Goal: Task Accomplishment & Management: Use online tool/utility

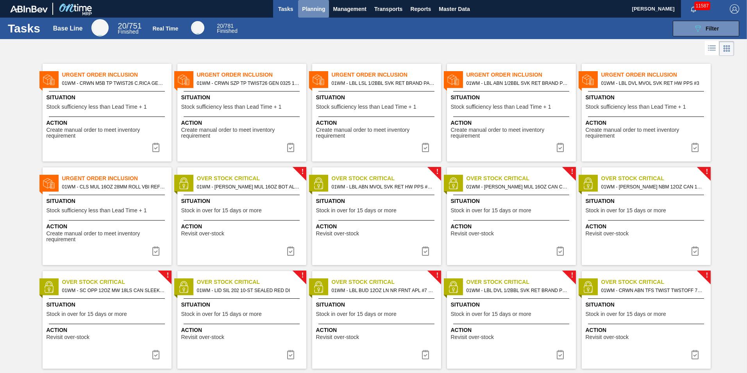
click at [304, 4] on span "Planning" at bounding box center [313, 8] width 23 height 9
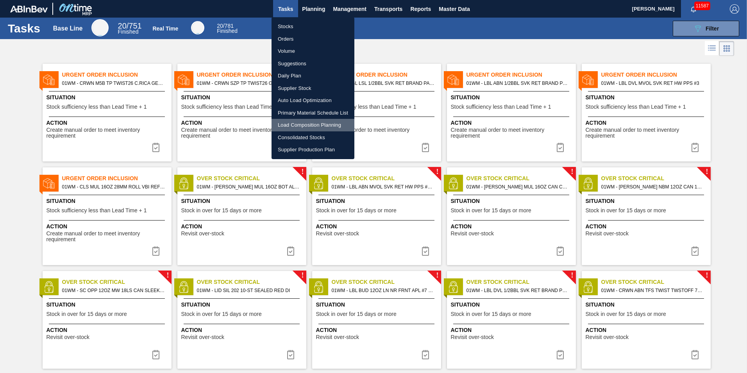
click at [309, 123] on li "Load Composition Planning" at bounding box center [313, 125] width 83 height 13
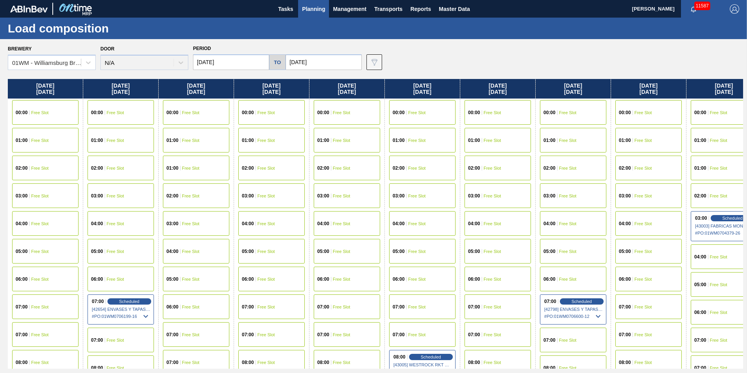
drag, startPoint x: 94, startPoint y: 87, endPoint x: 355, endPoint y: 80, distance: 261.1
click at [353, 83] on div "Monday 10/06/2025 00:00 Free Slot 01:00 Free Slot 02:00 Free Slot 03:00 Free Sl…" at bounding box center [375, 224] width 735 height 290
click at [248, 60] on input "[DATE]" at bounding box center [231, 62] width 76 height 16
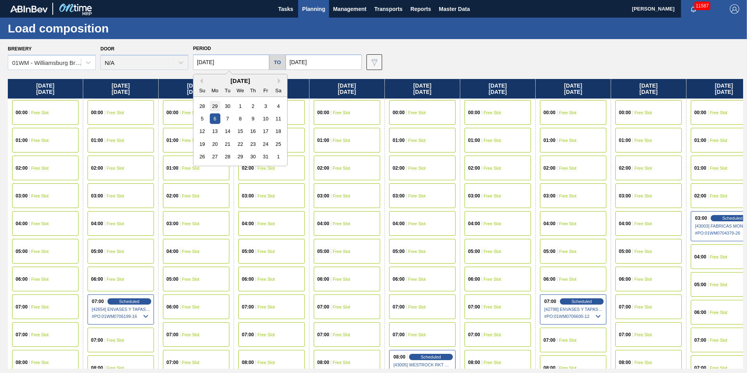
click at [213, 106] on div "29" at bounding box center [215, 106] width 11 height 11
type input "[DATE]"
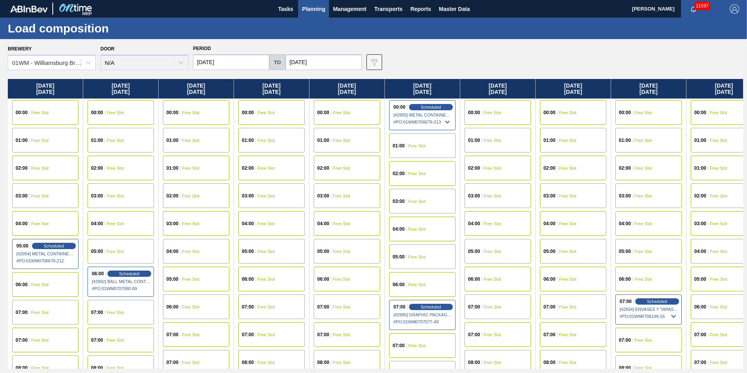
click at [297, 8] on button "Tasks" at bounding box center [285, 9] width 25 height 18
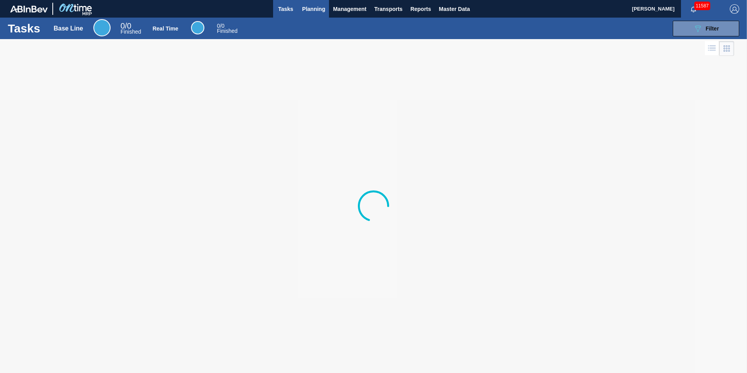
click at [310, 8] on span "Planning" at bounding box center [313, 8] width 23 height 9
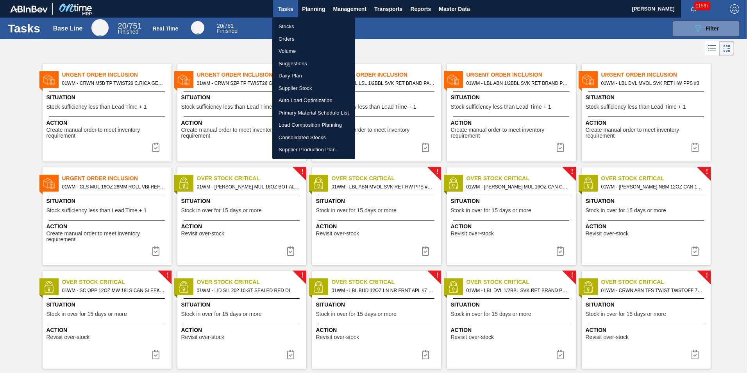
click at [318, 123] on li "Load Composition Planning" at bounding box center [313, 125] width 83 height 13
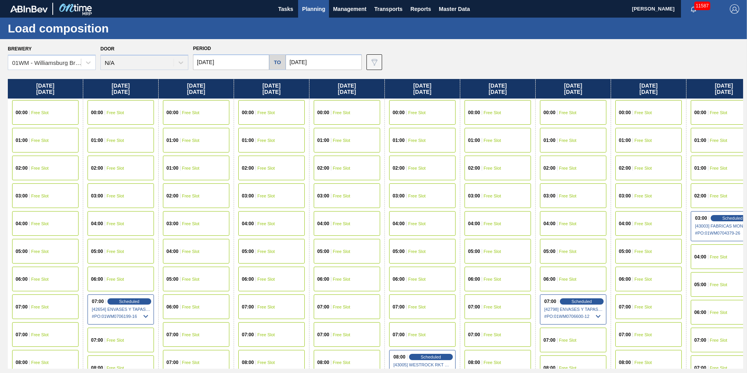
click at [320, 7] on span "Planning" at bounding box center [313, 8] width 23 height 9
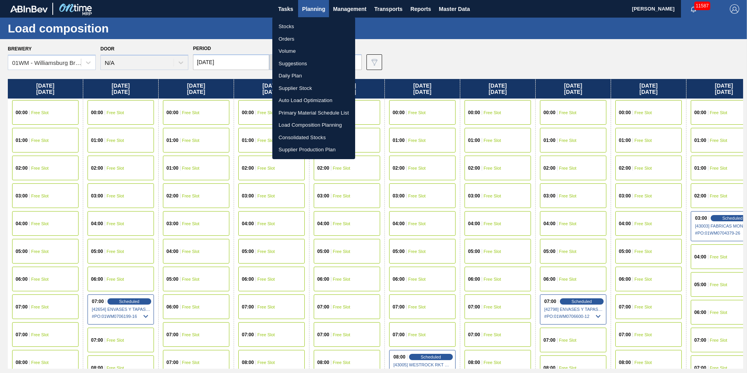
click at [312, 64] on li "Suggestions" at bounding box center [313, 63] width 83 height 13
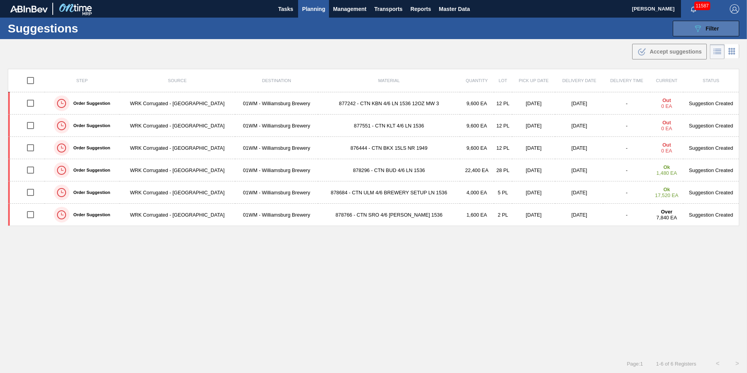
click at [730, 27] on button "089F7B8B-B2A5-4AFE-B5C0-19BA573D28AC Filter" at bounding box center [706, 29] width 66 height 16
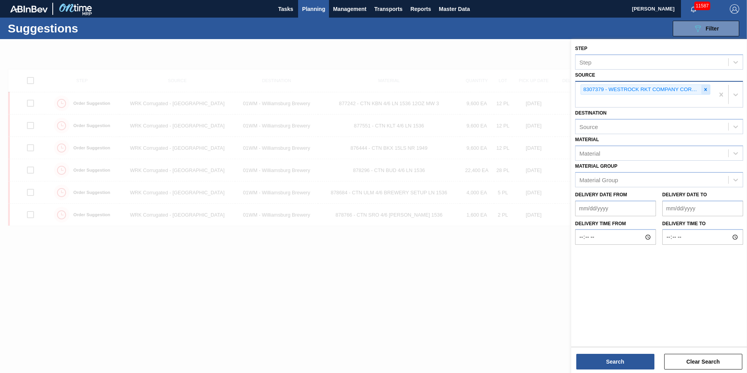
click at [710, 89] on div at bounding box center [705, 90] width 9 height 10
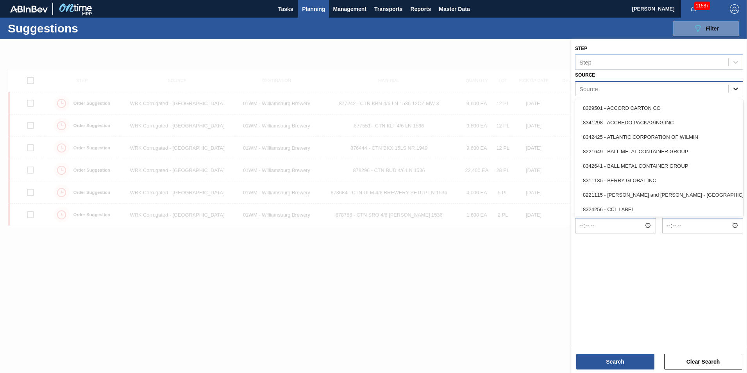
click at [735, 86] on icon at bounding box center [736, 89] width 8 height 8
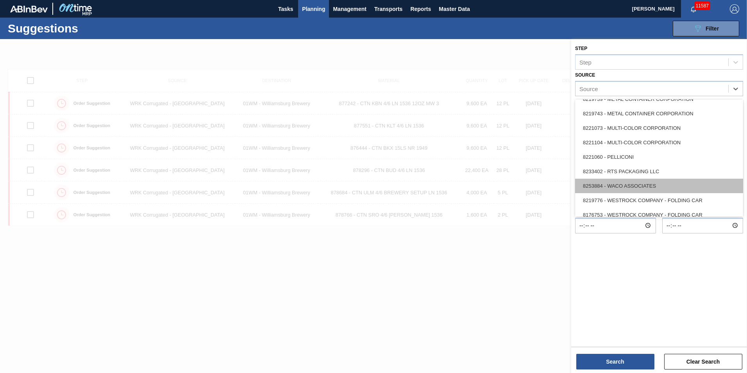
scroll to position [349, 0]
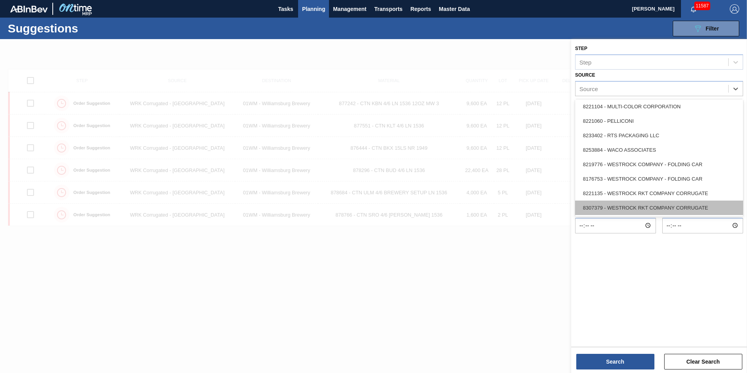
click at [679, 205] on div "8307379 - WESTROCK RKT COMPANY CORRUGATE" at bounding box center [659, 207] width 168 height 14
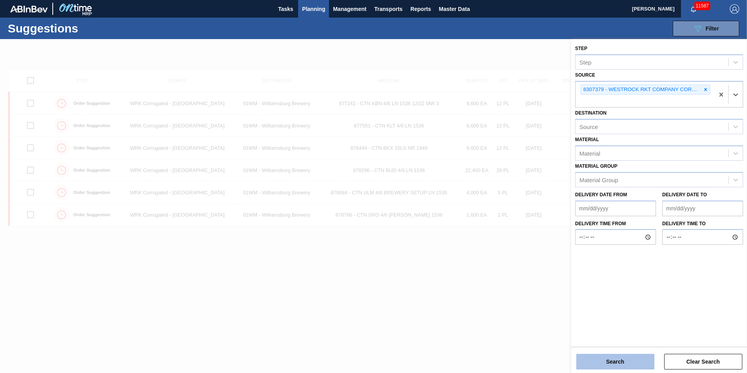
click at [624, 362] on button "Search" at bounding box center [615, 362] width 78 height 16
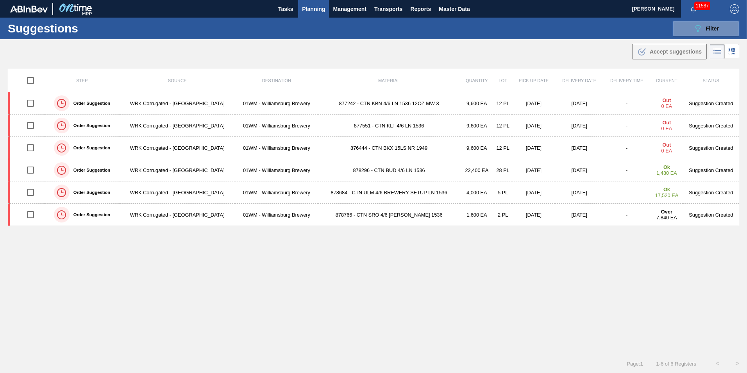
click at [710, 20] on div "Suggestions 089F7B8B-B2A5-4AFE-B5C0-19BA573D28AC Filter Step Step Source 830737…" at bounding box center [373, 28] width 747 height 21
click at [705, 39] on div ".b{fill:var(--color-action-default)} Accept suggestions" at bounding box center [373, 50] width 747 height 22
click at [709, 29] on span "Filter" at bounding box center [712, 28] width 13 height 6
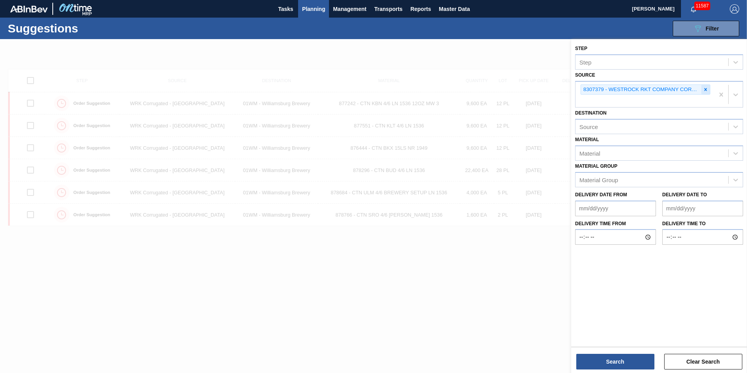
click at [705, 89] on icon at bounding box center [705, 89] width 3 height 3
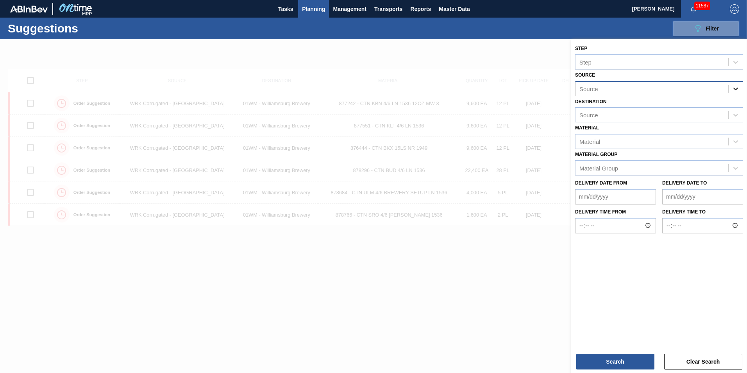
click at [738, 89] on icon at bounding box center [736, 89] width 8 height 8
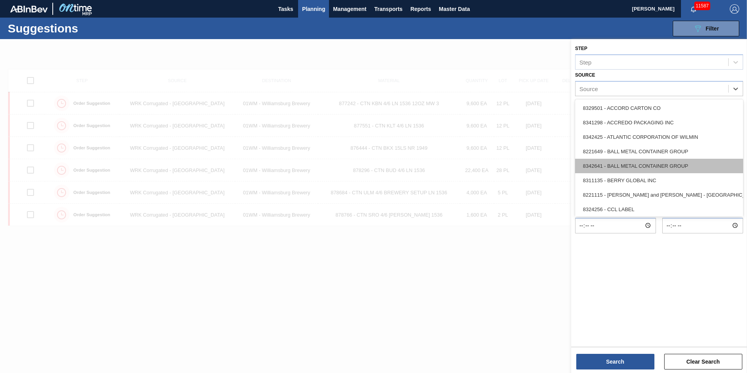
scroll to position [156, 0]
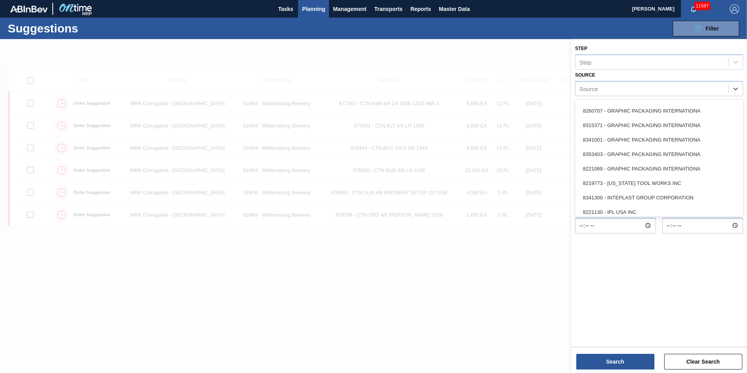
click at [629, 168] on div "8221069 - GRAPHIC PACKAGING INTERNATIONA" at bounding box center [659, 168] width 168 height 14
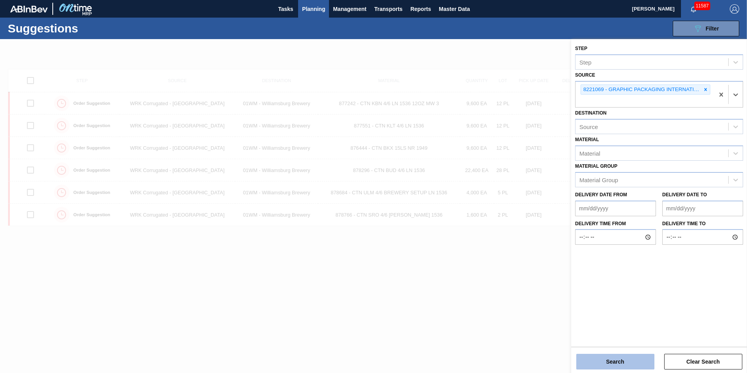
click at [601, 363] on button "Search" at bounding box center [615, 362] width 78 height 16
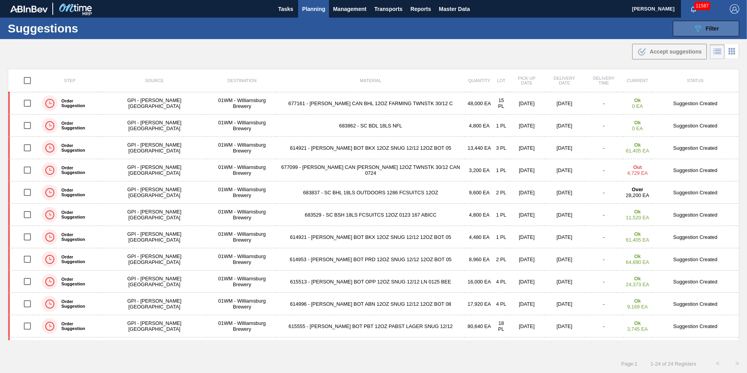
click at [691, 29] on button "089F7B8B-B2A5-4AFE-B5C0-19BA573D28AC Filter" at bounding box center [706, 29] width 66 height 16
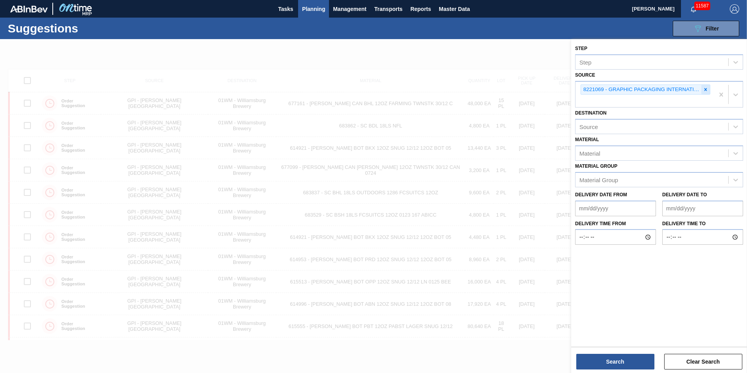
click at [709, 90] on div at bounding box center [705, 90] width 9 height 10
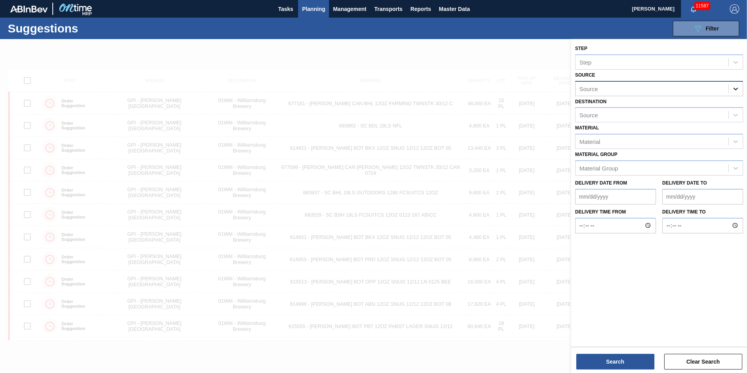
click at [734, 90] on icon at bounding box center [736, 89] width 8 height 8
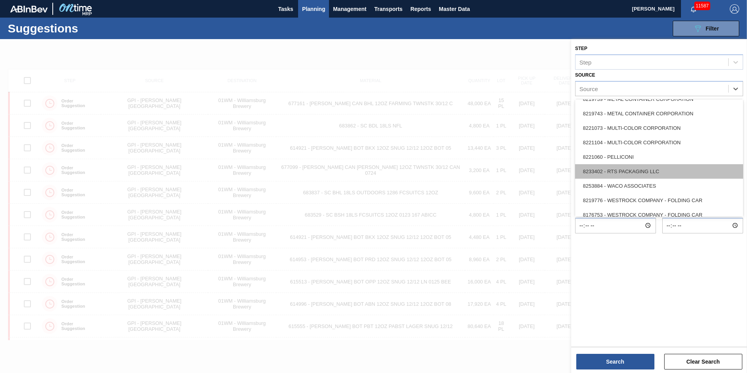
scroll to position [349, 0]
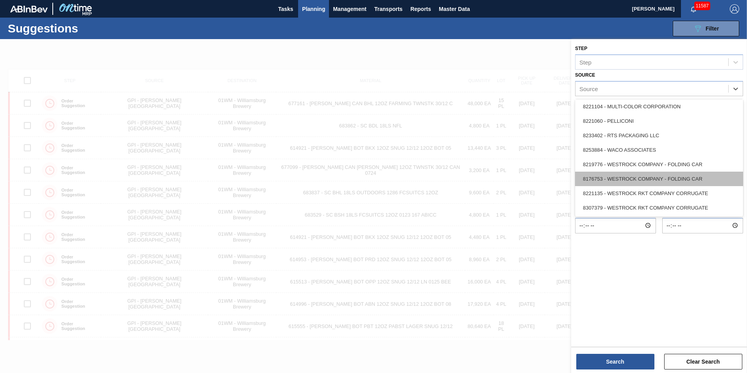
click at [676, 175] on div "8176753 - WESTROCK COMPANY - FOLDING CAR" at bounding box center [659, 179] width 168 height 14
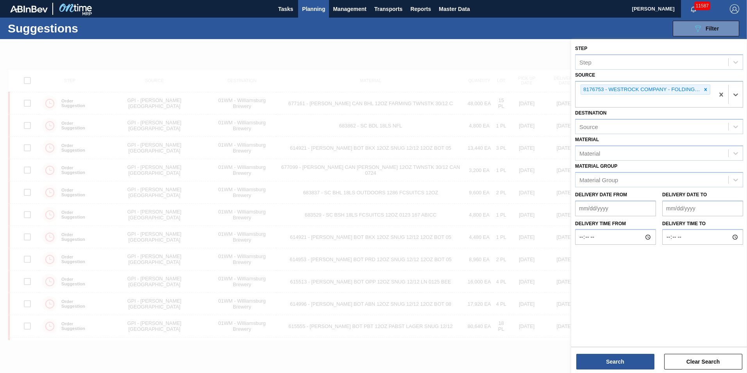
click at [631, 351] on div "Search Clear Search" at bounding box center [659, 358] width 176 height 22
click at [633, 358] on button "Search" at bounding box center [615, 362] width 78 height 16
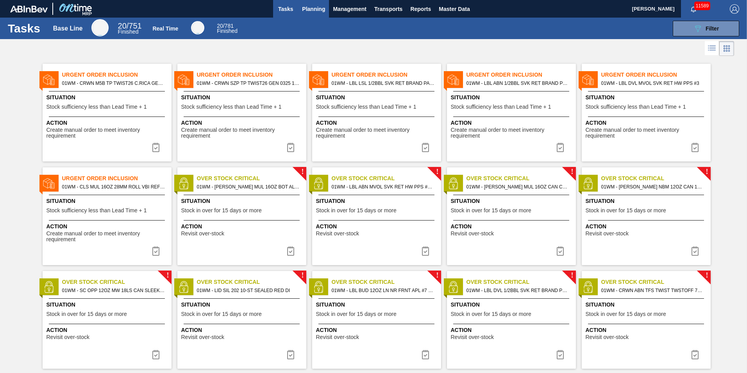
click at [307, 15] on button "Planning" at bounding box center [313, 9] width 31 height 18
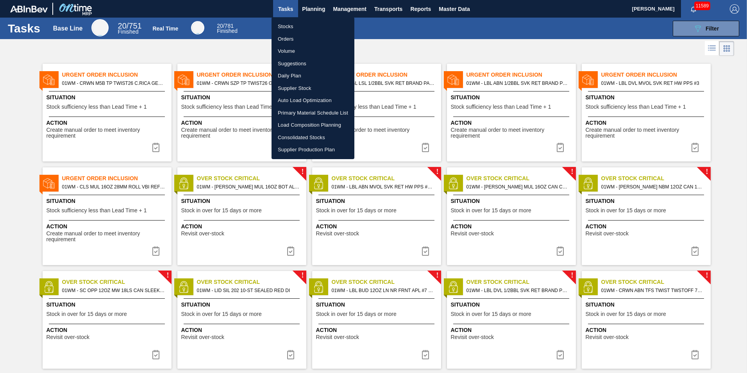
click at [307, 40] on li "Orders" at bounding box center [313, 39] width 83 height 13
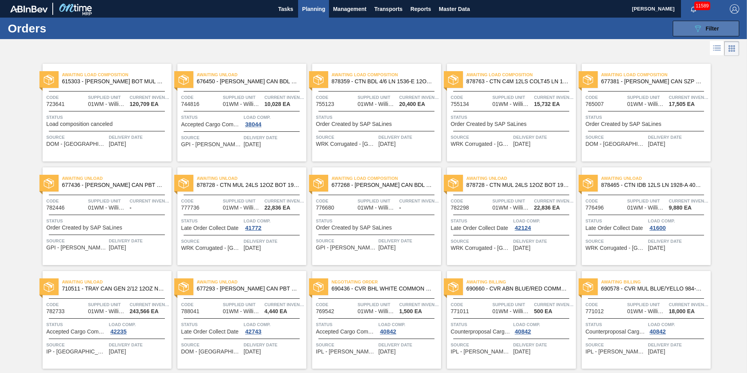
click at [706, 29] on span "Filter" at bounding box center [712, 28] width 13 height 6
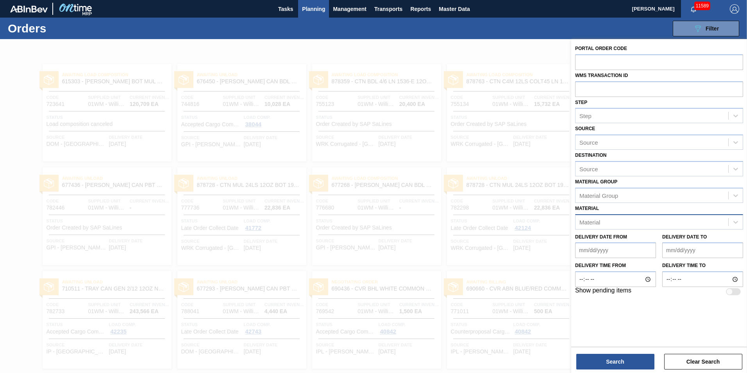
click at [610, 217] on div "Material" at bounding box center [652, 221] width 153 height 11
type input "677195"
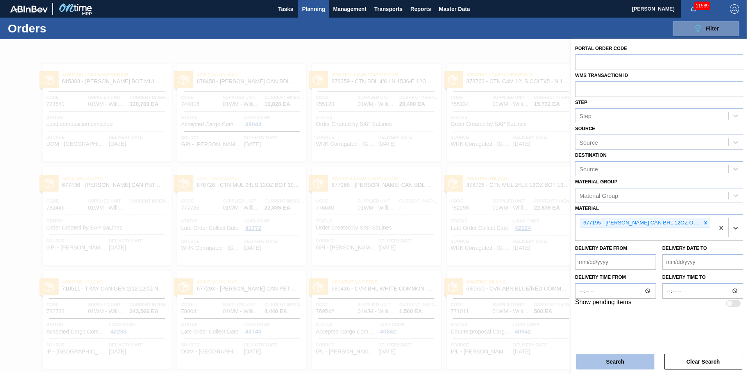
click at [615, 360] on button "Search" at bounding box center [615, 362] width 78 height 16
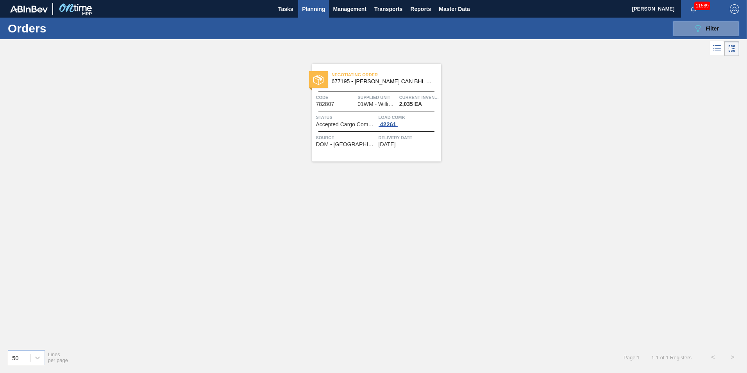
click at [388, 124] on div "42261" at bounding box center [389, 124] width 20 height 6
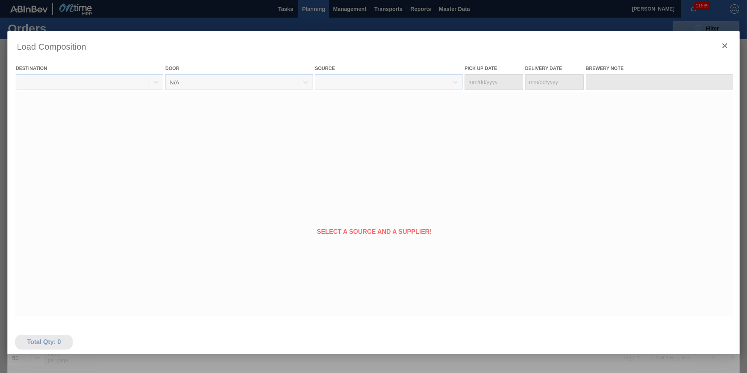
type Date "[DATE]"
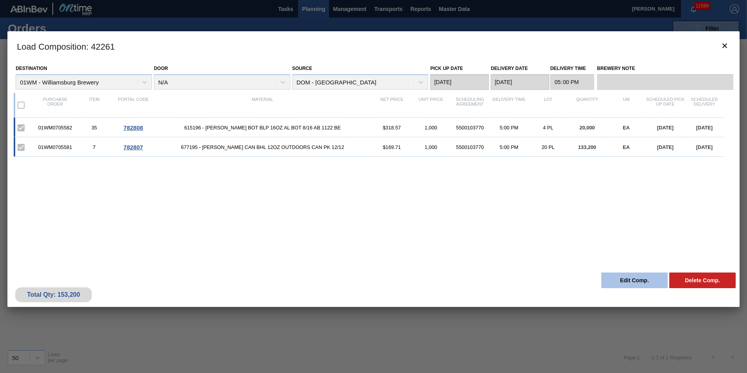
click at [631, 281] on button "Edit Comp." at bounding box center [634, 280] width 66 height 16
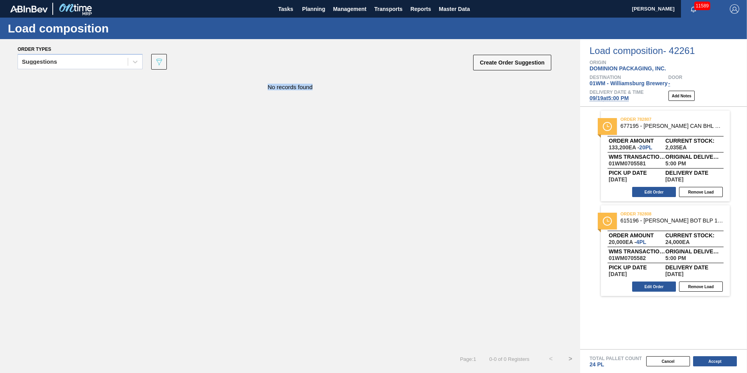
drag, startPoint x: 340, startPoint y: 83, endPoint x: 241, endPoint y: 88, distance: 99.0
click at [241, 88] on div "No records found" at bounding box center [290, 83] width 580 height 14
drag, startPoint x: 241, startPoint y: 88, endPoint x: 247, endPoint y: 105, distance: 17.7
click at [247, 105] on div "No records found" at bounding box center [290, 212] width 580 height 273
drag, startPoint x: 266, startPoint y: 86, endPoint x: 313, endPoint y: 89, distance: 47.0
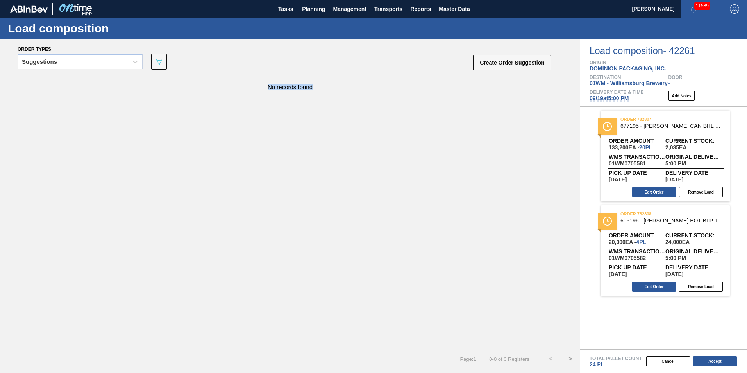
click at [313, 89] on div "No records found" at bounding box center [290, 83] width 580 height 14
click at [272, 165] on div "No records found" at bounding box center [290, 212] width 580 height 273
click at [682, 358] on button "Cancel" at bounding box center [668, 361] width 44 height 10
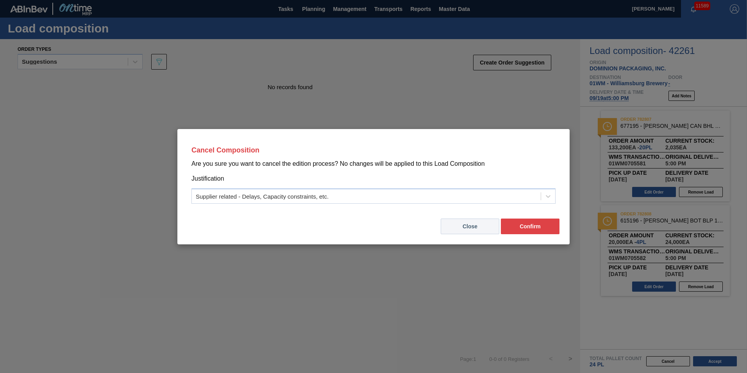
click at [476, 224] on button "Close" at bounding box center [470, 226] width 59 height 16
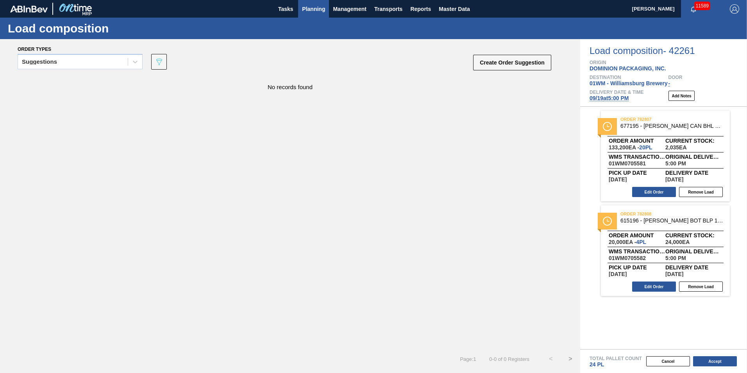
click at [324, 9] on span "Planning" at bounding box center [313, 8] width 23 height 9
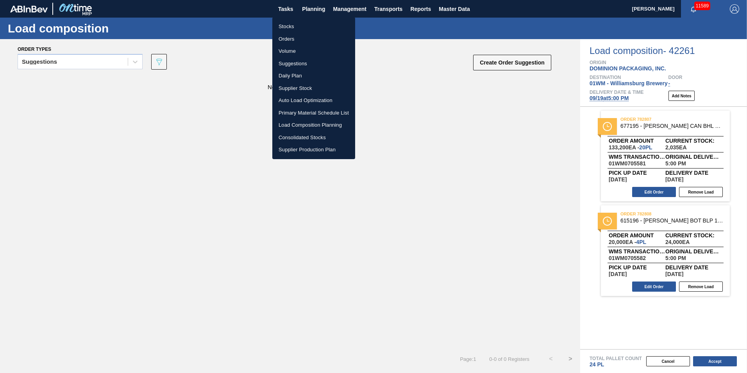
click at [301, 124] on li "Load Composition Planning" at bounding box center [313, 125] width 83 height 13
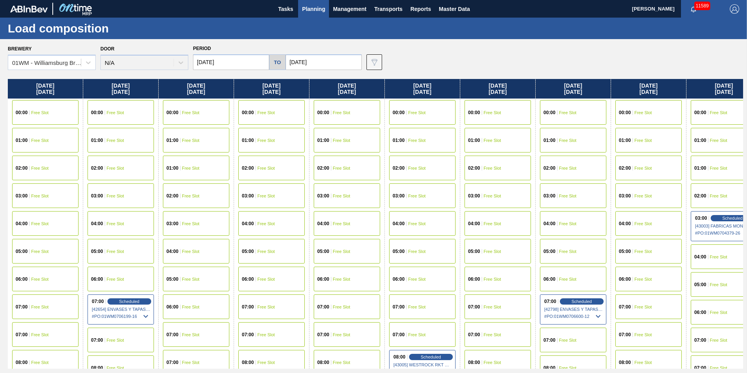
click at [227, 63] on input "[DATE]" at bounding box center [231, 62] width 76 height 16
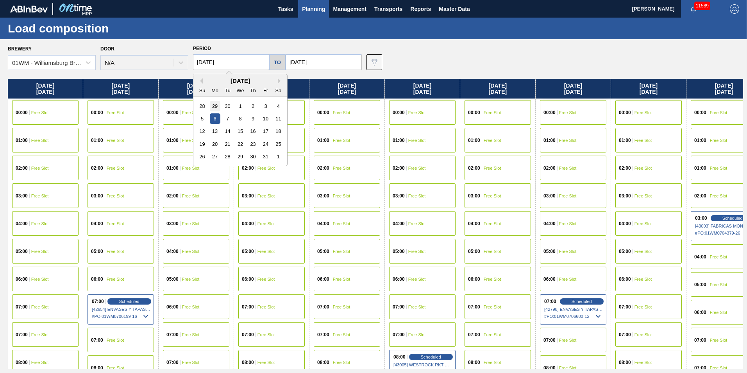
click at [211, 103] on div "29" at bounding box center [215, 106] width 11 height 11
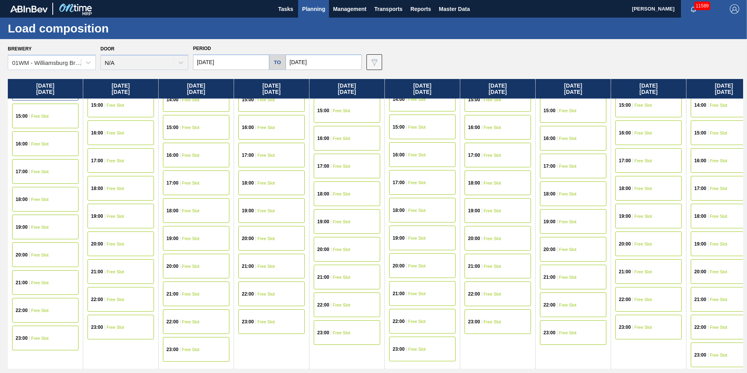
scroll to position [289, 0]
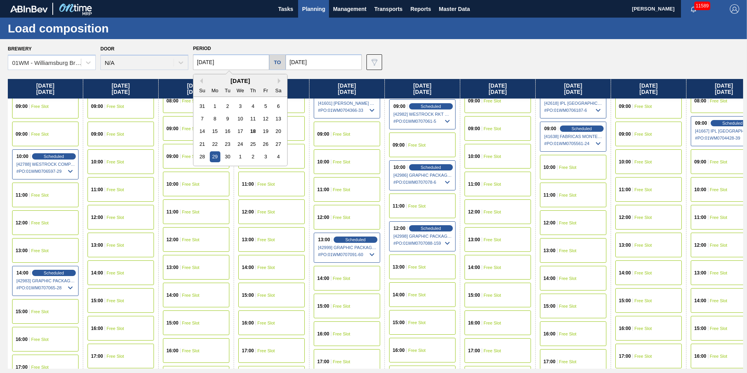
click at [209, 65] on input "[DATE]" at bounding box center [231, 62] width 76 height 16
click at [206, 156] on div "28" at bounding box center [202, 156] width 11 height 11
type input "[DATE]"
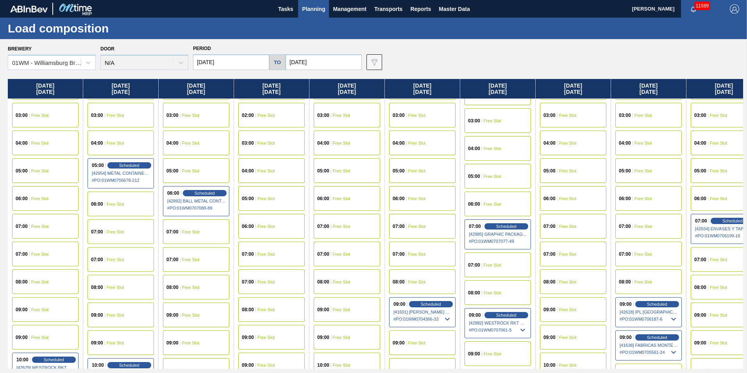
scroll to position [78, 0]
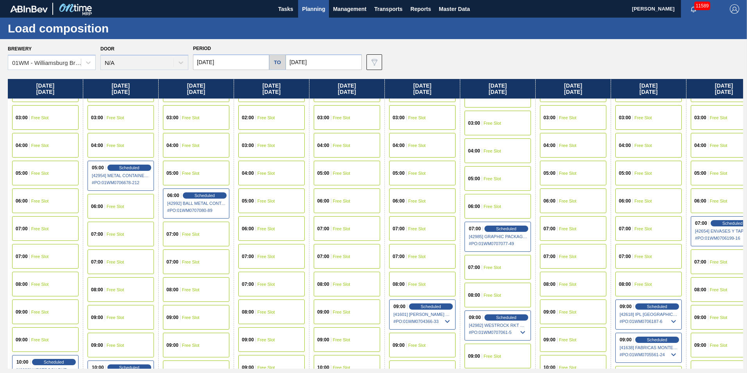
click at [311, 5] on span "Planning" at bounding box center [313, 8] width 23 height 9
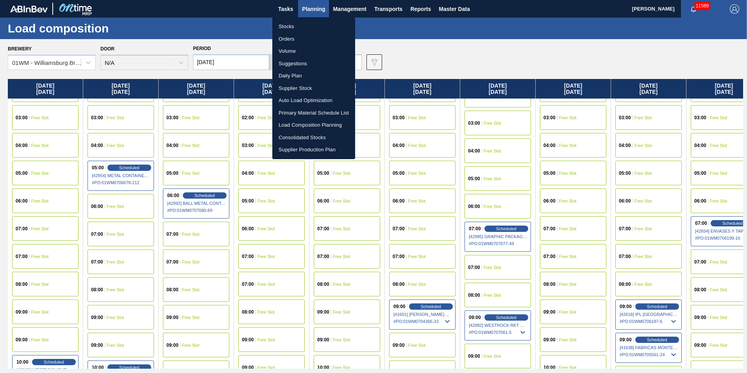
click at [295, 63] on li "Suggestions" at bounding box center [313, 63] width 83 height 13
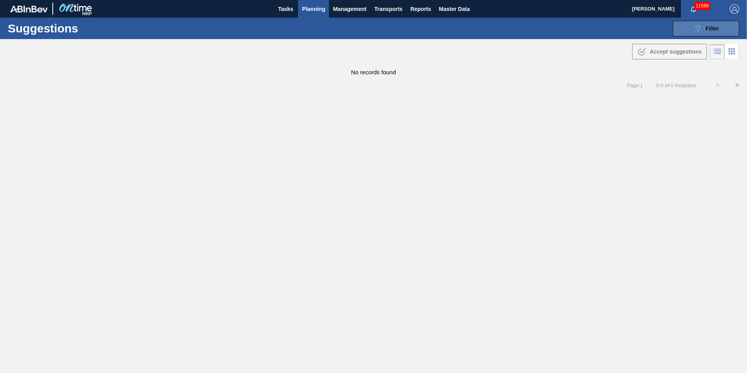
click at [690, 27] on button "089F7B8B-B2A5-4AFE-B5C0-19BA573D28AC Filter" at bounding box center [706, 29] width 66 height 16
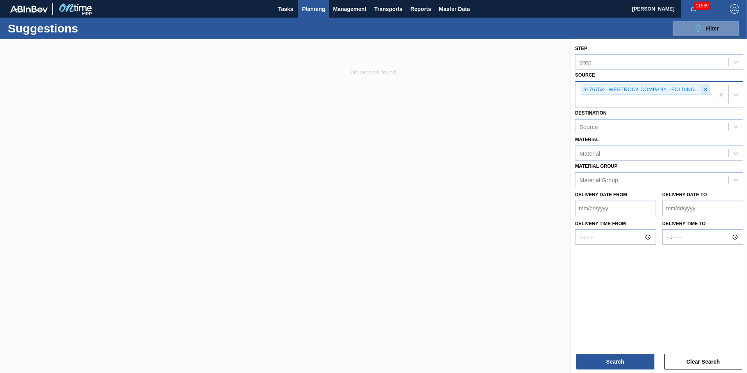
click at [709, 90] on div at bounding box center [705, 90] width 9 height 10
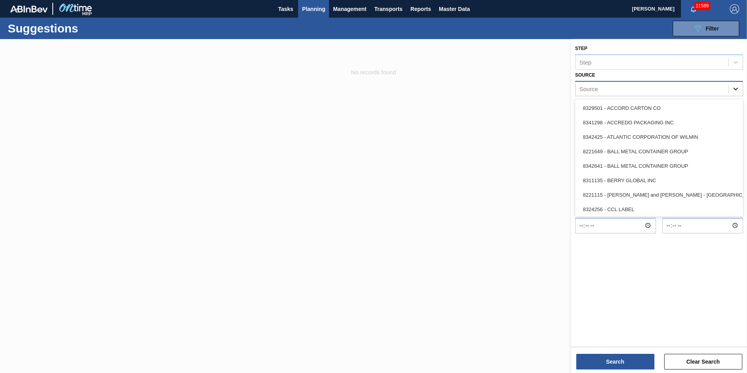
click at [735, 88] on icon at bounding box center [736, 89] width 8 height 8
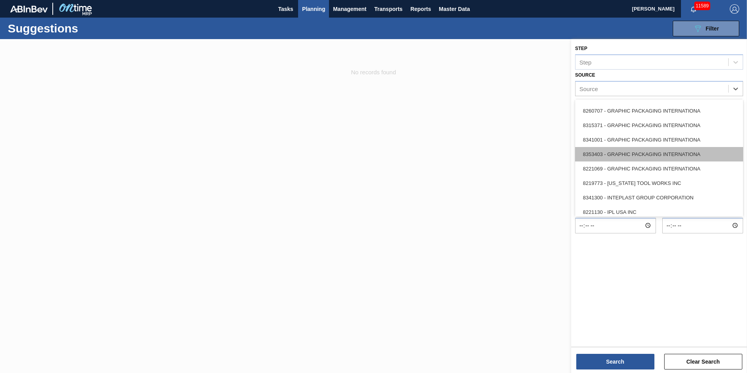
scroll to position [78, 0]
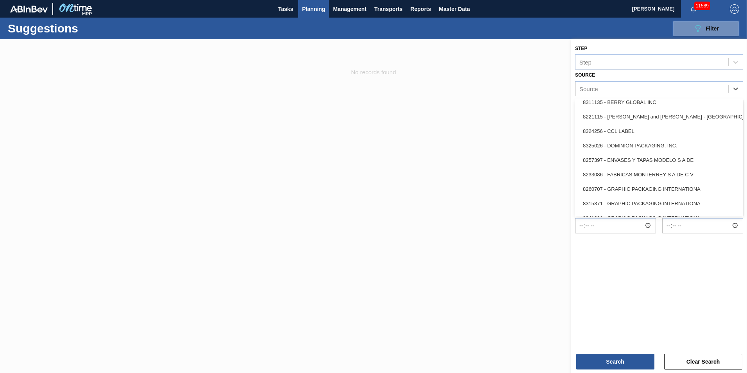
click at [646, 149] on div "8325026 - DOMINION PACKAGING, INC." at bounding box center [659, 145] width 168 height 14
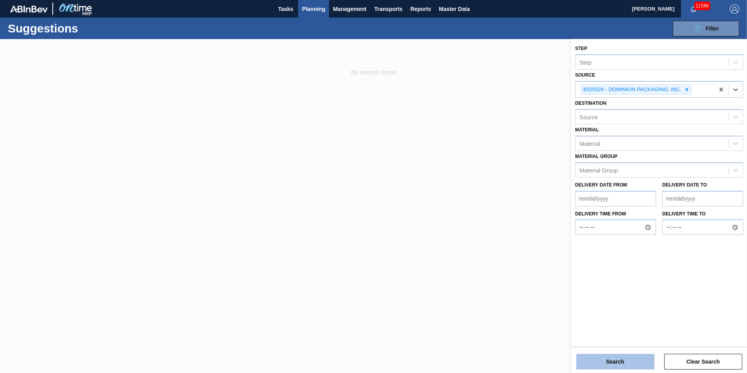
click at [601, 361] on button "Search" at bounding box center [615, 362] width 78 height 16
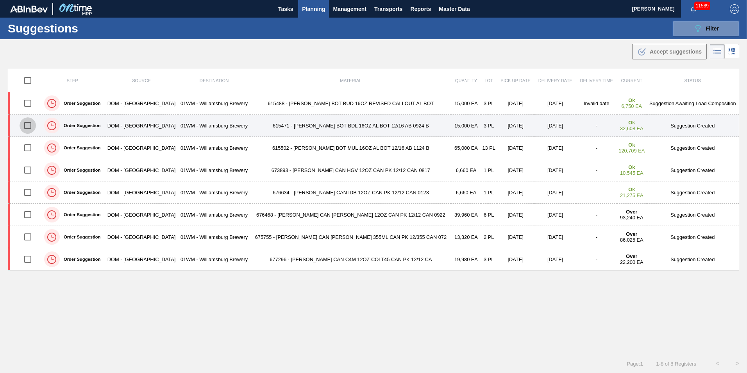
click at [30, 129] on input "checkbox" at bounding box center [28, 125] width 16 height 16
checkbox input "true"
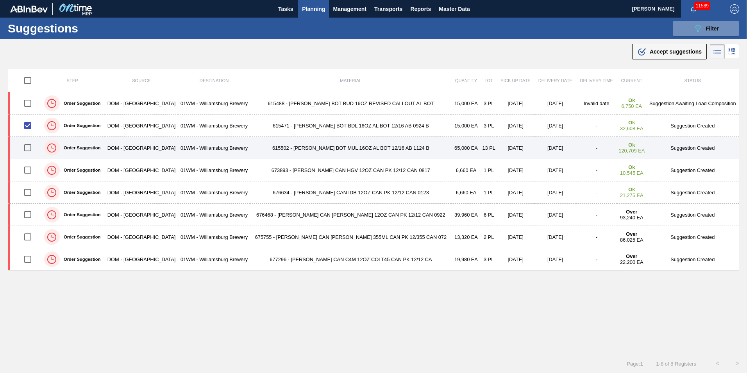
click at [27, 147] on input "checkbox" at bounding box center [28, 147] width 16 height 16
checkbox input "true"
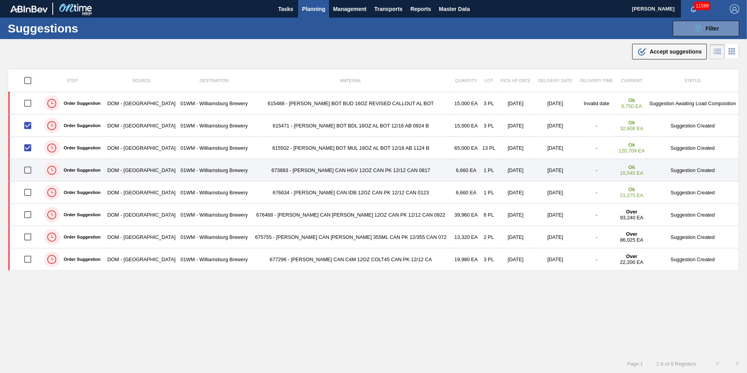
click at [34, 168] on input "checkbox" at bounding box center [28, 170] width 16 height 16
checkbox input "true"
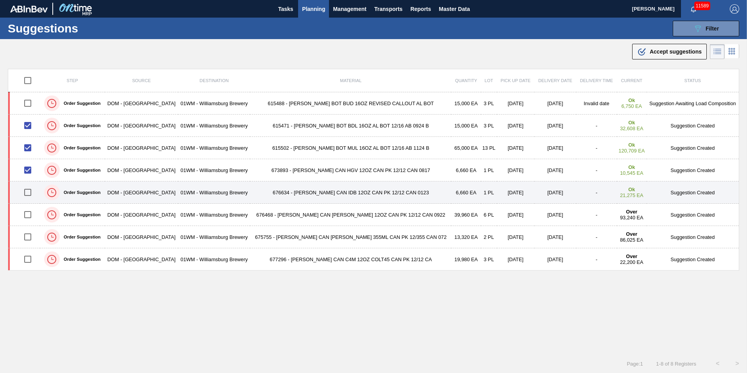
click at [28, 193] on input "checkbox" at bounding box center [28, 192] width 16 height 16
checkbox input "true"
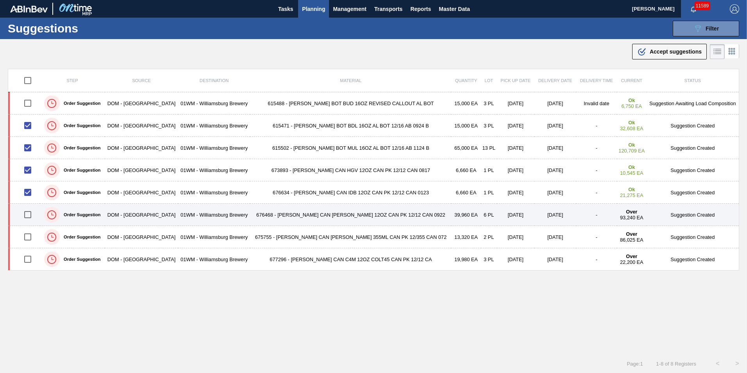
click at [25, 209] on input "checkbox" at bounding box center [28, 214] width 16 height 16
checkbox input "true"
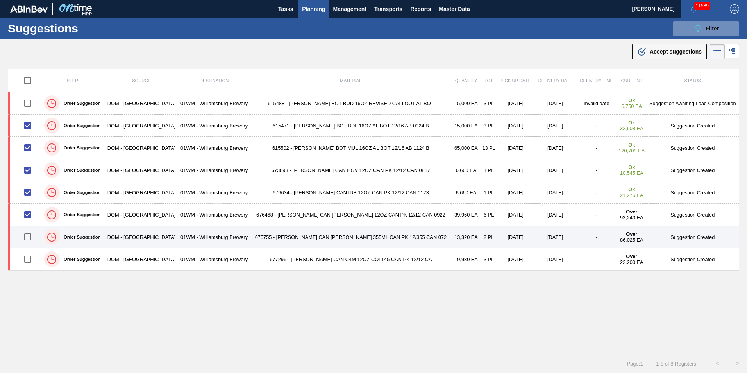
click at [29, 234] on input "checkbox" at bounding box center [28, 237] width 16 height 16
checkbox input "true"
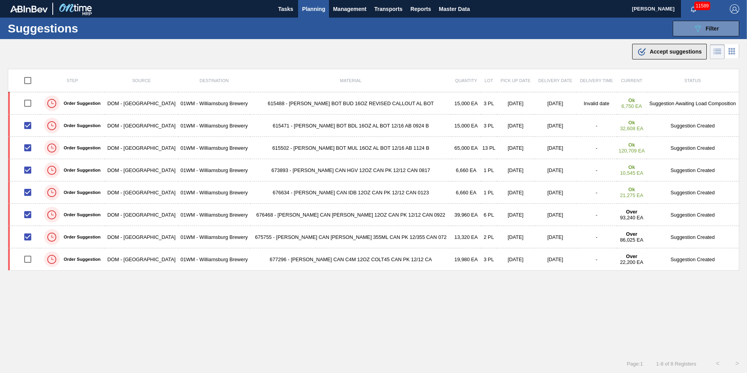
click at [672, 55] on div ".b{fill:var(--color-action-default)} Accept suggestions" at bounding box center [669, 51] width 64 height 9
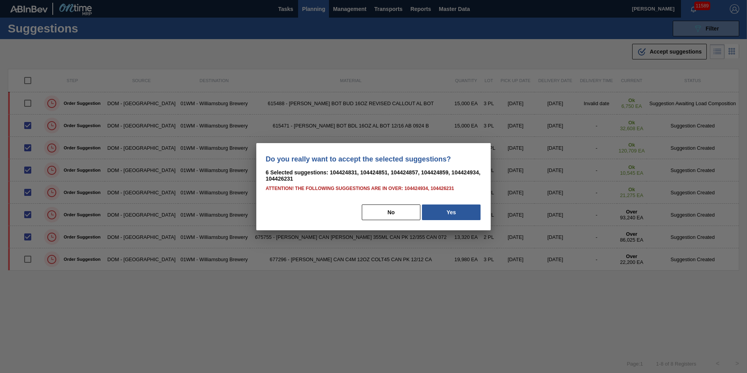
click at [463, 223] on div "Do you really want to accept the selected suggestions? 6 Selected suggestions: …" at bounding box center [373, 186] width 234 height 87
click at [463, 217] on button "Yes" at bounding box center [451, 212] width 59 height 16
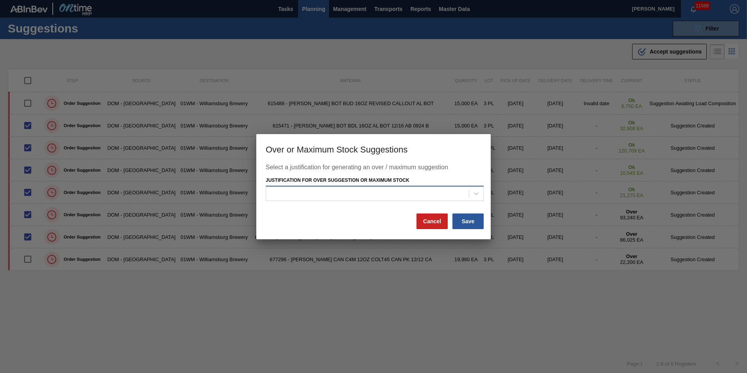
click at [406, 186] on div at bounding box center [375, 193] width 218 height 15
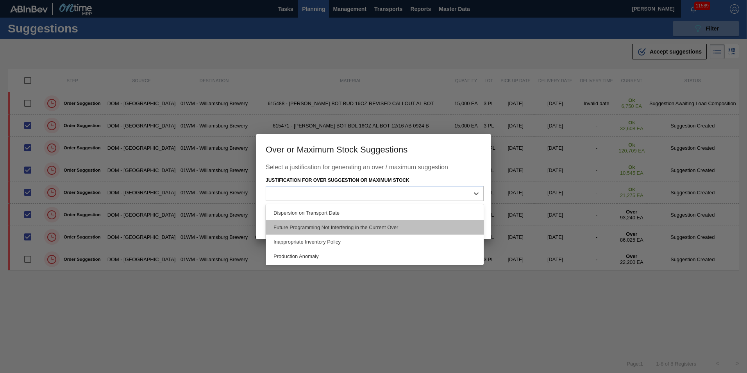
drag, startPoint x: 344, startPoint y: 241, endPoint x: 390, endPoint y: 225, distance: 48.7
click at [390, 225] on div "Dispersion on Transport Date Future Programming Not Interfering in the Current …" at bounding box center [375, 234] width 218 height 61
click at [390, 225] on div "Future Programming Not Interfering in the Current Over" at bounding box center [375, 227] width 218 height 14
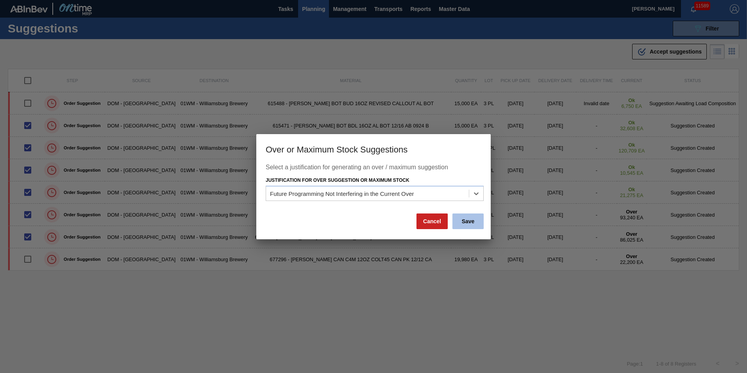
click at [476, 222] on button "Save" at bounding box center [467, 221] width 31 height 16
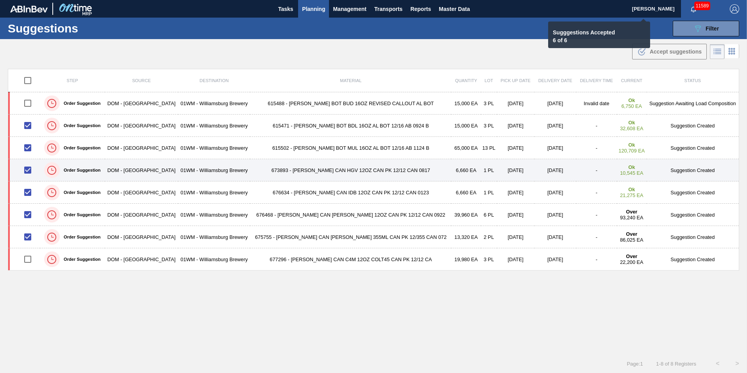
checkbox input "false"
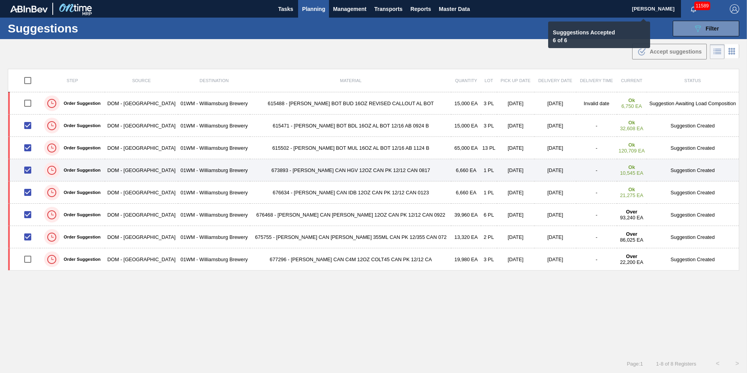
checkbox input "false"
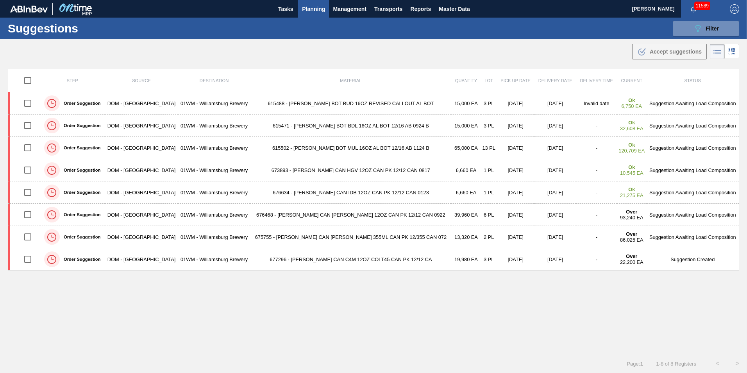
click at [309, 9] on span "Planning" at bounding box center [313, 8] width 23 height 9
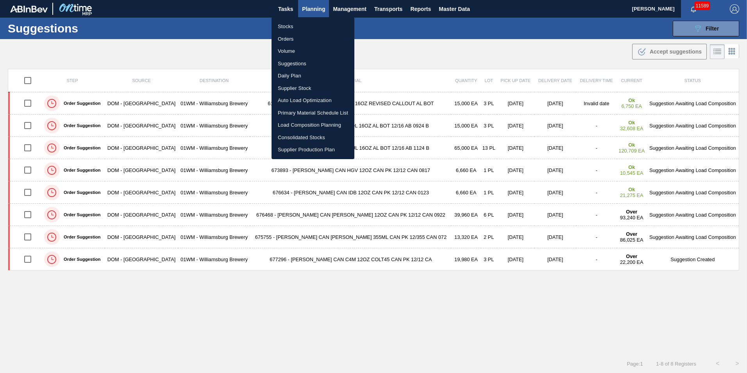
click at [314, 129] on li "Load Composition Planning" at bounding box center [313, 125] width 83 height 13
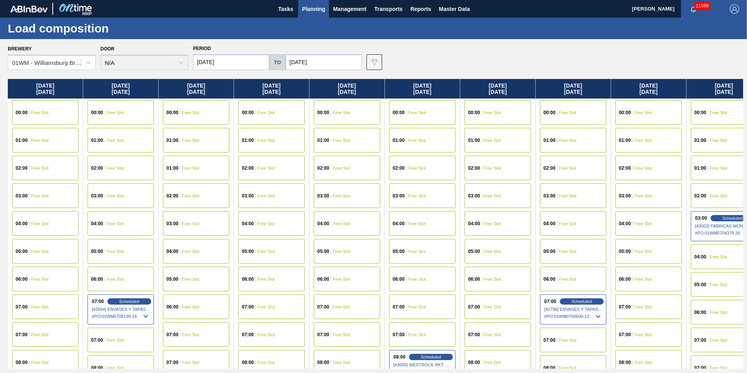
click at [324, 62] on input "[DATE]" at bounding box center [324, 62] width 76 height 16
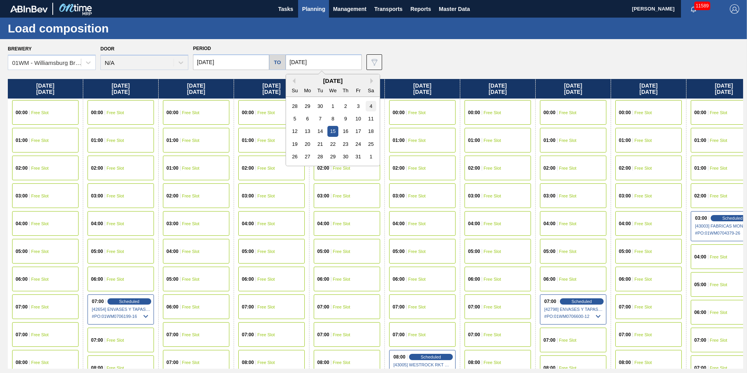
click at [372, 108] on div "4" at bounding box center [371, 106] width 11 height 11
type input "[DATE]"
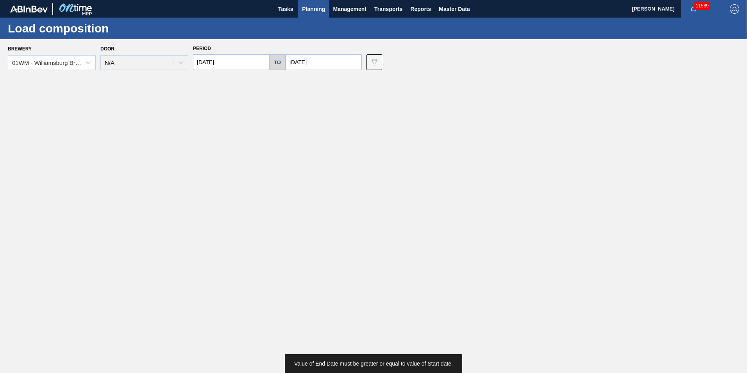
click at [237, 62] on input "[DATE]" at bounding box center [231, 62] width 76 height 16
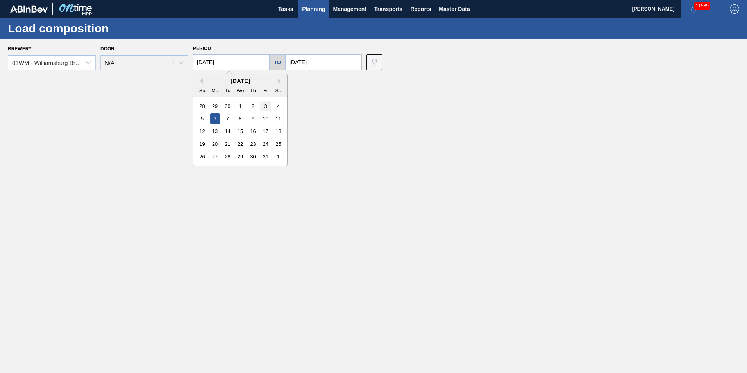
click at [263, 107] on div "3" at bounding box center [265, 106] width 11 height 11
type input "[DATE]"
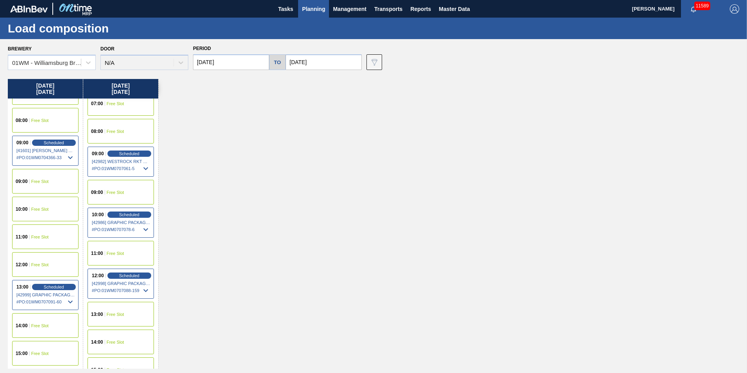
scroll to position [352, 0]
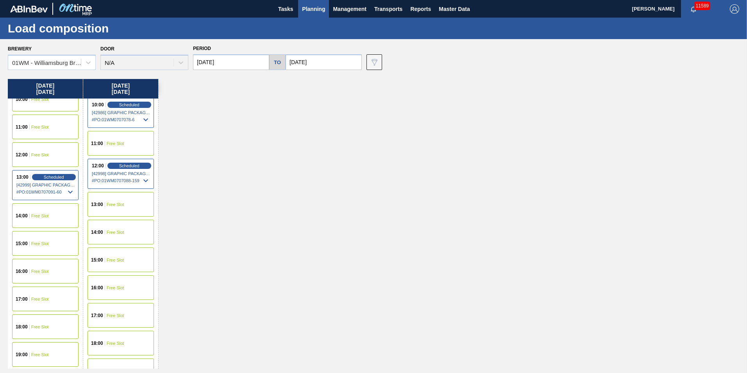
click at [118, 261] on span "Free Slot" at bounding box center [116, 259] width 18 height 5
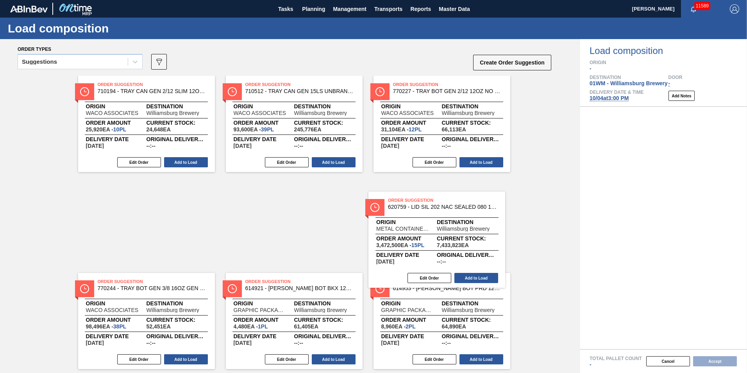
drag, startPoint x: 442, startPoint y: 216, endPoint x: 439, endPoint y: 234, distance: 18.2
click at [439, 234] on div "Order Suggestion 710194 - TRAY CAN GEN 2/12 SLIM 12OZ GEN KRFT 172 Origin WACO …" at bounding box center [290, 174] width 580 height 197
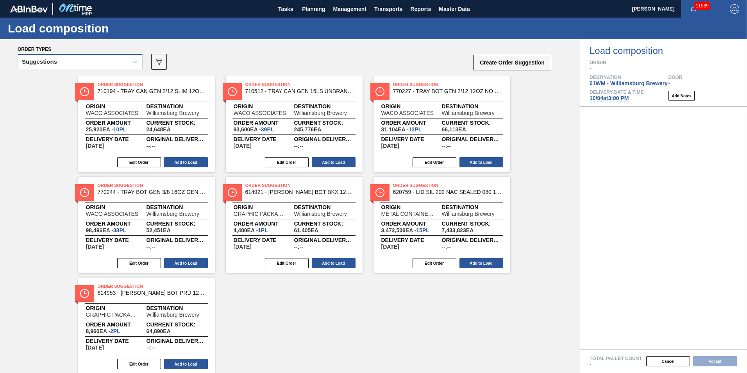
click at [97, 58] on div "Suggestions" at bounding box center [73, 61] width 110 height 11
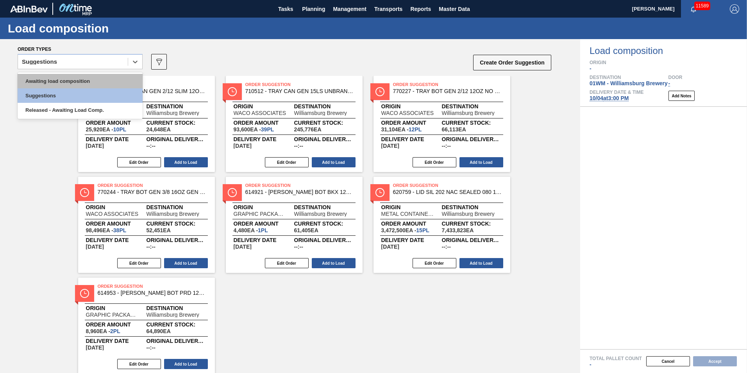
click at [79, 79] on div "Awaiting load composition" at bounding box center [80, 81] width 125 height 14
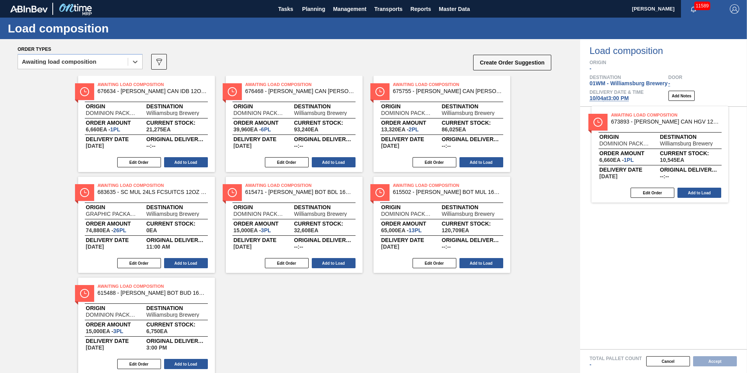
drag, startPoint x: 161, startPoint y: 136, endPoint x: 678, endPoint y: 167, distance: 518.3
click at [678, 167] on div "Order types option Awaiting load composition, selected. Select is focused ,type…" at bounding box center [373, 206] width 747 height 334
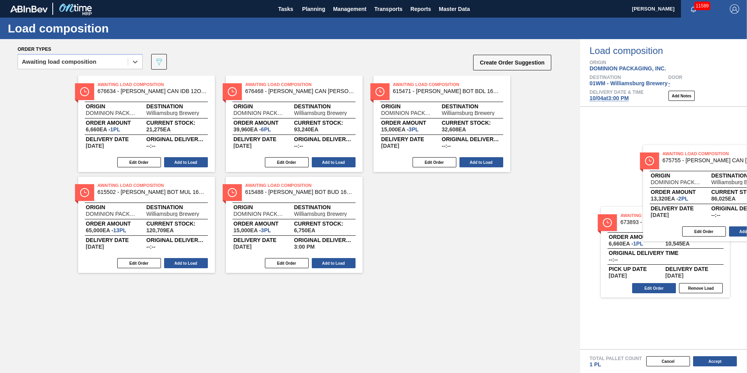
drag, startPoint x: 433, startPoint y: 122, endPoint x: 706, endPoint y: 194, distance: 282.7
click at [706, 194] on div "Order types option Awaiting load composition, selected. Select is focused ,type…" at bounding box center [373, 206] width 747 height 334
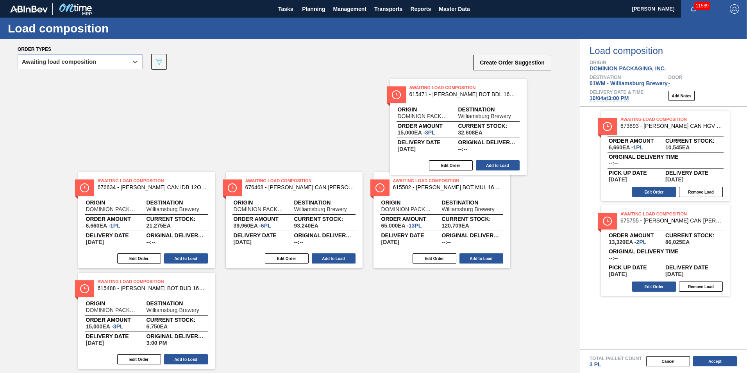
drag, startPoint x: 475, startPoint y: 136, endPoint x: 677, endPoint y: 172, distance: 205.5
click at [677, 172] on div "Order types option Awaiting load composition, selected. Select is focused ,type…" at bounding box center [373, 206] width 747 height 334
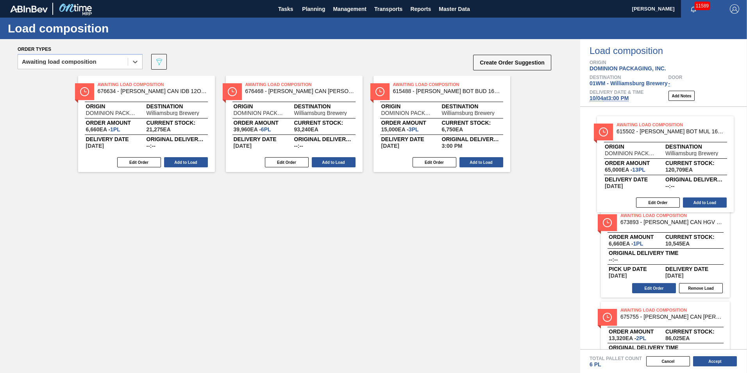
drag, startPoint x: 420, startPoint y: 131, endPoint x: 644, endPoint y: 171, distance: 227.9
click at [644, 171] on div "Order types option Awaiting load composition, selected. Select is focused ,type…" at bounding box center [373, 206] width 747 height 334
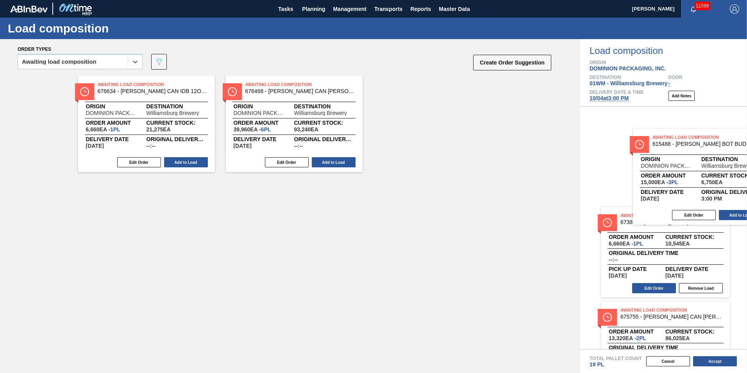
drag, startPoint x: 411, startPoint y: 132, endPoint x: 670, endPoint y: 184, distance: 264.6
click at [676, 184] on div "Order types option Awaiting load composition, selected. Select is focused ,type…" at bounding box center [373, 206] width 747 height 334
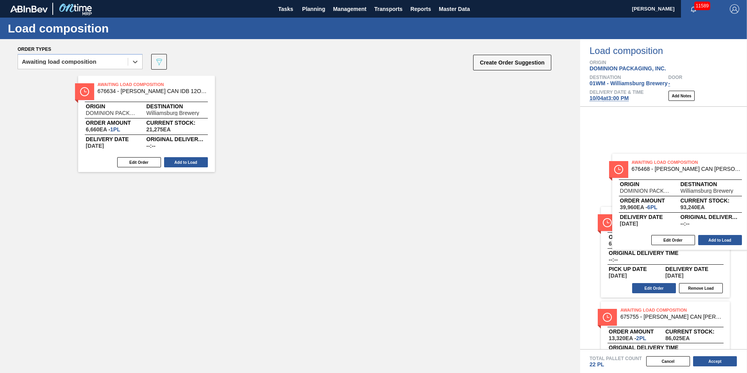
drag, startPoint x: 313, startPoint y: 136, endPoint x: 329, endPoint y: 145, distance: 18.0
click at [686, 211] on div "Order types option Awaiting load composition, selected. Select is focused ,type…" at bounding box center [373, 206] width 747 height 334
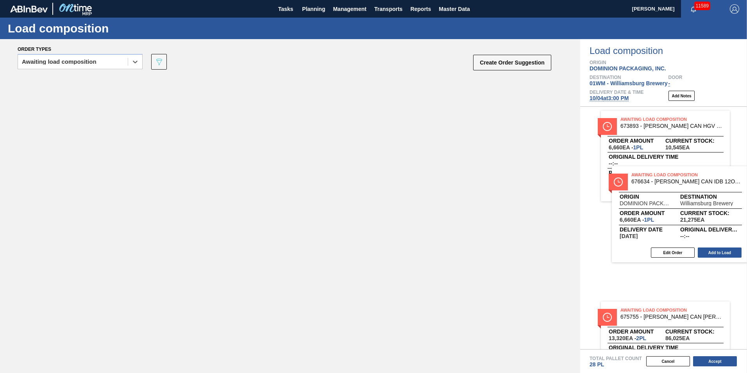
drag, startPoint x: 575, startPoint y: 206, endPoint x: 706, endPoint y: 204, distance: 131.3
click at [708, 205] on div "Order types option Awaiting load composition, selected. Select is focused ,type…" at bounding box center [373, 206] width 747 height 334
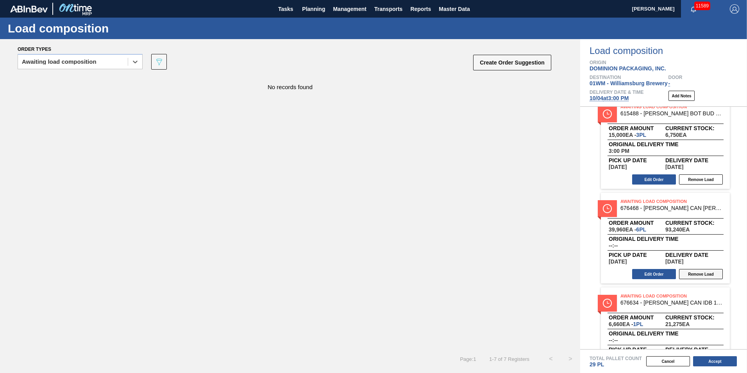
scroll to position [424, 0]
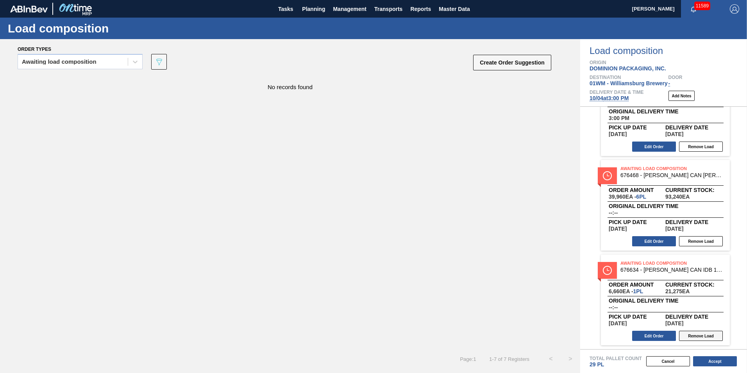
click at [701, 338] on button "Remove Load" at bounding box center [701, 336] width 44 height 10
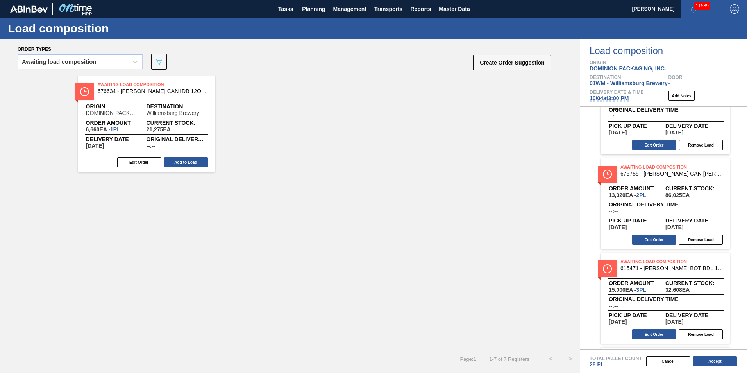
scroll to position [0, 0]
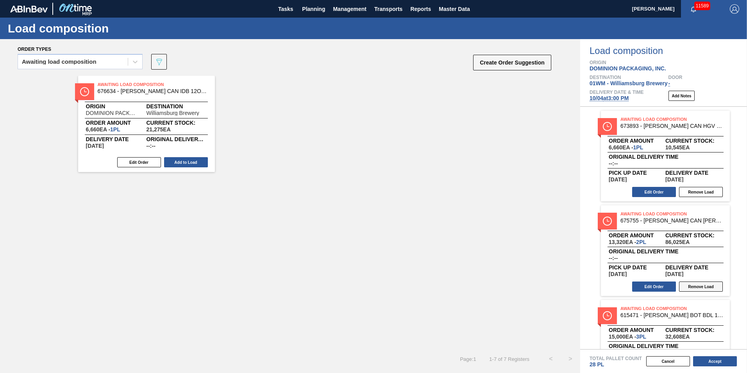
click at [709, 289] on button "Remove Load" at bounding box center [701, 286] width 44 height 10
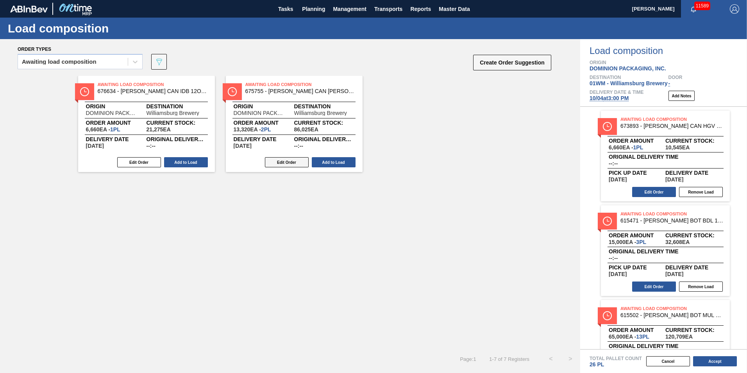
click at [279, 162] on button "Edit Order" at bounding box center [287, 162] width 44 height 10
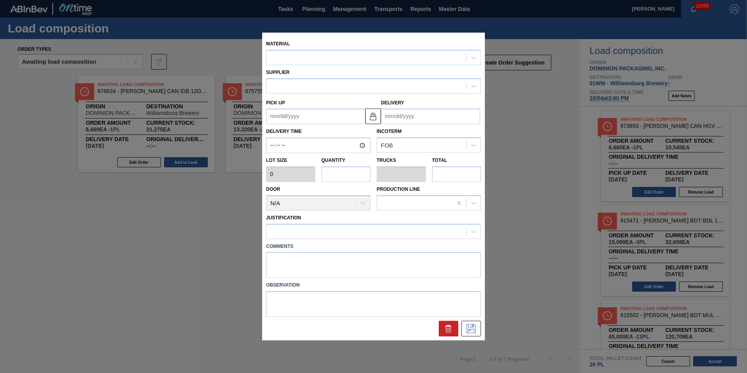
type input "6,660"
type input "2"
type input "0.077"
type input "13,320"
type up "[DATE]"
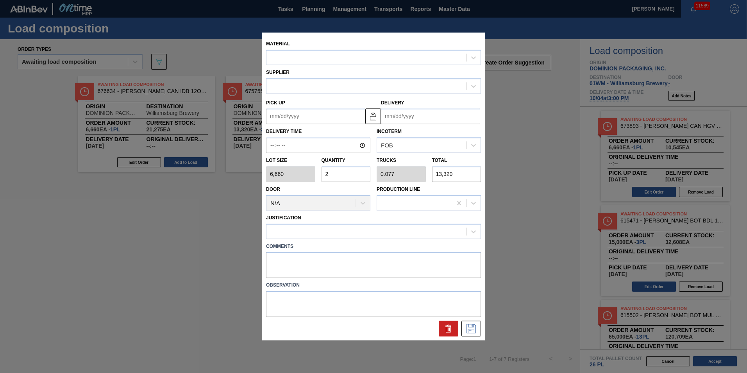
type input "[DATE]"
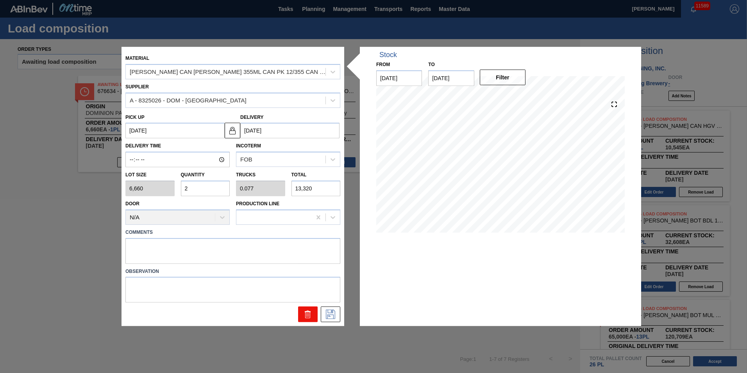
click at [307, 315] on icon at bounding box center [307, 313] width 9 height 9
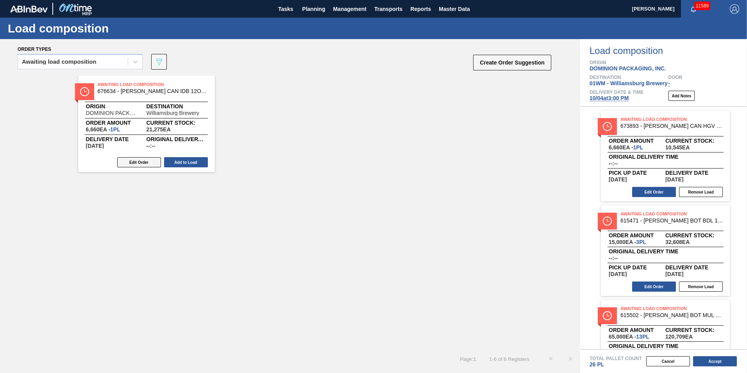
click at [139, 162] on button "Edit Order" at bounding box center [139, 162] width 44 height 10
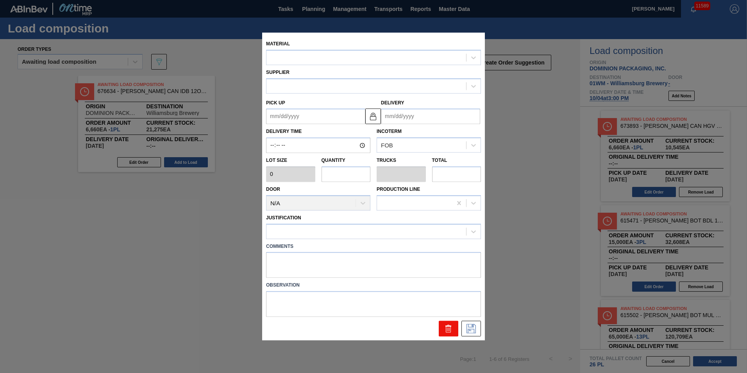
type input "6,660"
type input "1"
type input "0.038"
type input "6,660"
type up "[DATE]"
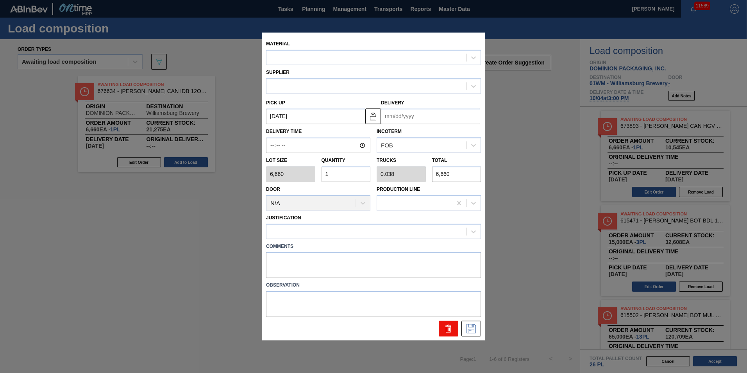
type input "[DATE]"
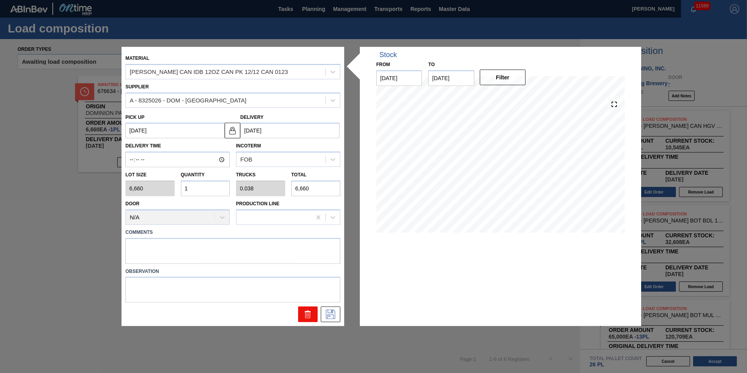
click at [299, 321] on button at bounding box center [308, 314] width 20 height 16
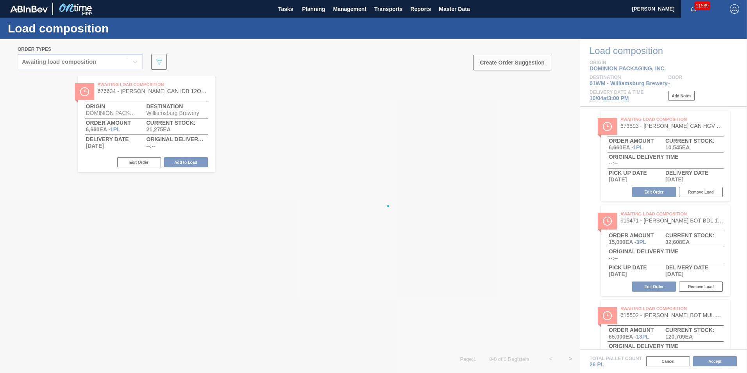
click at [307, 308] on div at bounding box center [373, 206] width 747 height 334
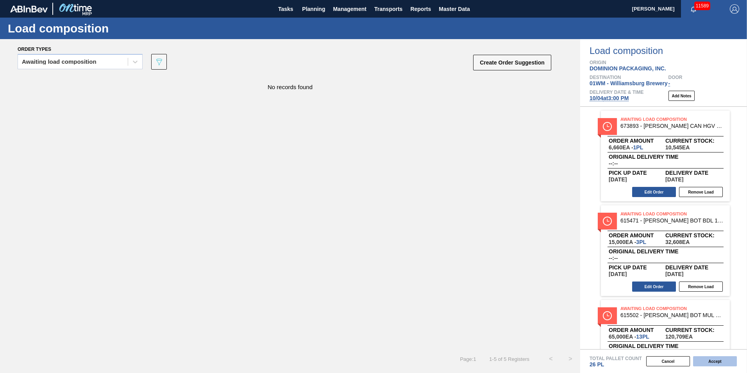
click at [717, 359] on button "Accept" at bounding box center [715, 361] width 44 height 10
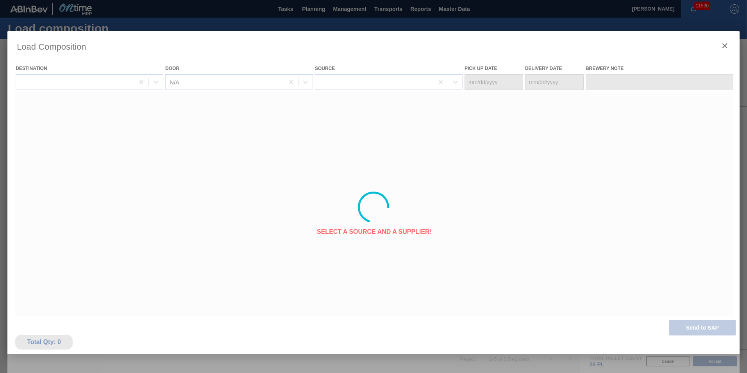
type Date "[DATE]"
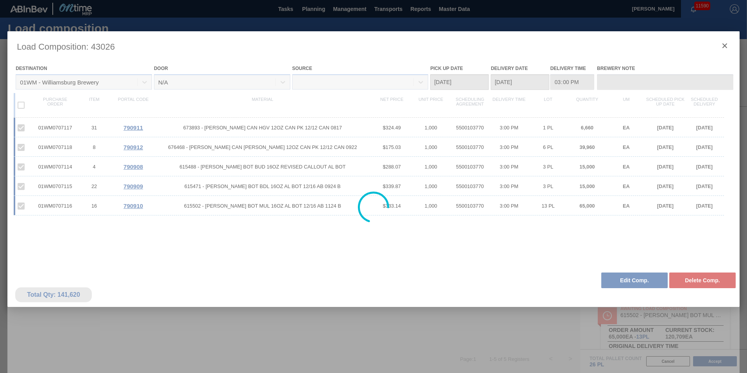
drag, startPoint x: 729, startPoint y: 46, endPoint x: 720, endPoint y: 45, distance: 8.7
click at [727, 47] on div at bounding box center [373, 207] width 732 height 352
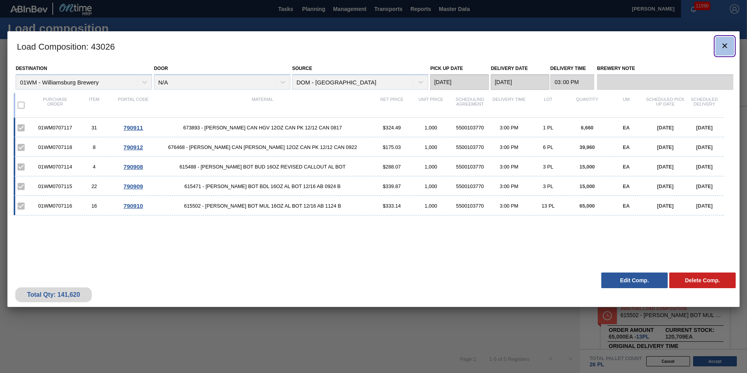
click at [724, 39] on button "botão de ícone" at bounding box center [724, 46] width 19 height 19
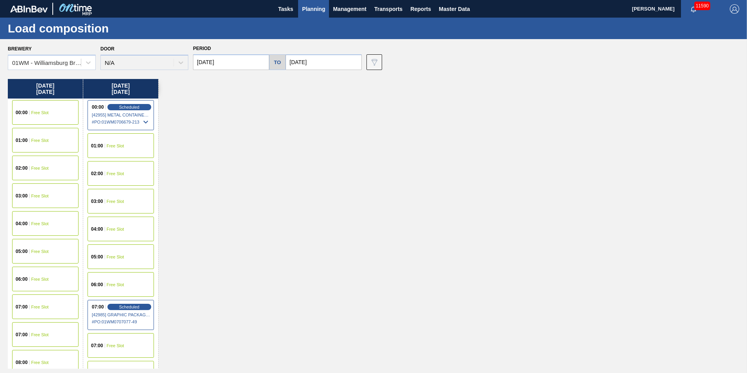
click at [228, 62] on input "[DATE]" at bounding box center [231, 62] width 76 height 16
click at [202, 77] on div "[DATE] Su Mo Tu We Th Fr Sa" at bounding box center [240, 85] width 94 height 23
click at [204, 81] on div "[DATE]" at bounding box center [240, 80] width 94 height 7
click at [247, 65] on input "[DATE]" at bounding box center [231, 62] width 76 height 16
click at [281, 81] on button "Next Month" at bounding box center [280, 80] width 5 height 5
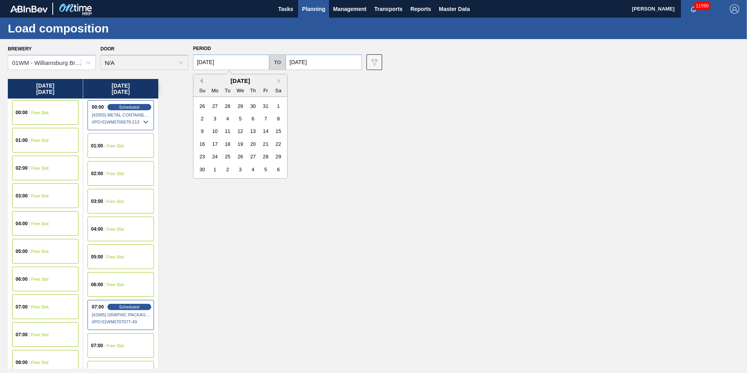
click at [199, 81] on button "Previous Month" at bounding box center [199, 80] width 5 height 5
click at [200, 82] on button "Previous Month" at bounding box center [199, 80] width 5 height 5
click at [277, 83] on div "[DATE]" at bounding box center [240, 80] width 94 height 7
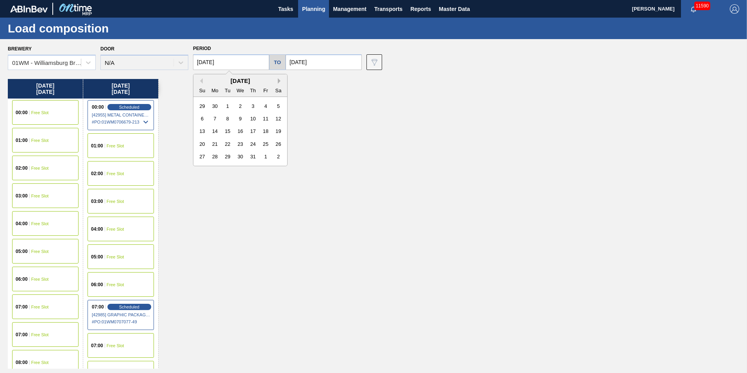
click at [278, 81] on button "Next Month" at bounding box center [280, 80] width 5 height 5
click at [278, 79] on button "Next Month" at bounding box center [280, 80] width 5 height 5
click at [266, 131] on div "19" at bounding box center [265, 131] width 11 height 11
type input "[DATE]"
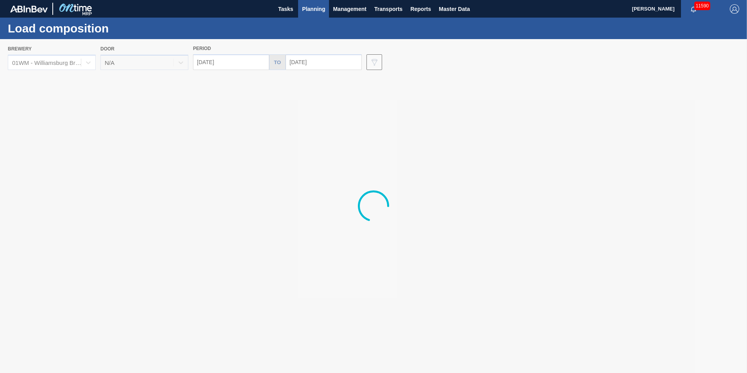
click at [299, 65] on input "[DATE]" at bounding box center [324, 62] width 76 height 16
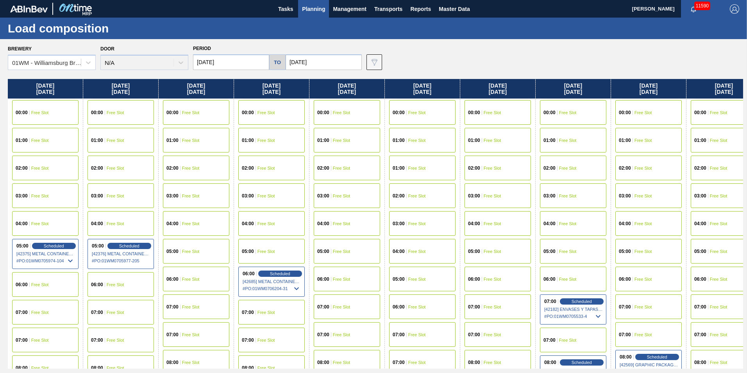
click at [84, 83] on div "[DATE]" at bounding box center [120, 89] width 75 height 20
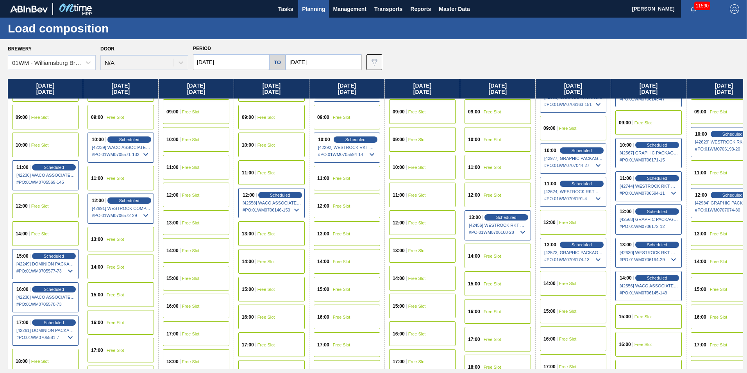
scroll to position [352, 0]
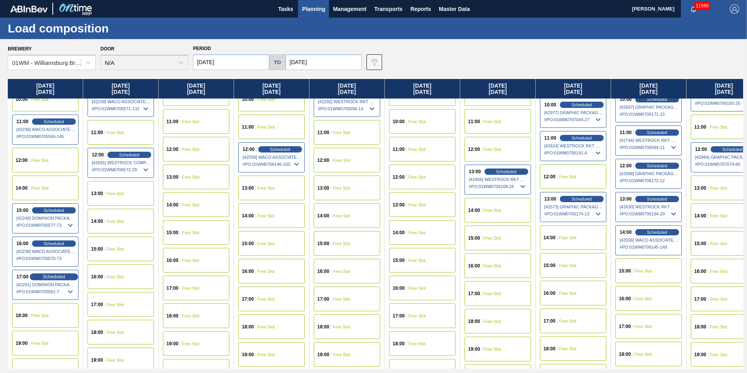
click at [54, 275] on span "Scheduled" at bounding box center [54, 276] width 22 height 5
click at [34, 277] on div "Scheduled" at bounding box center [54, 276] width 48 height 7
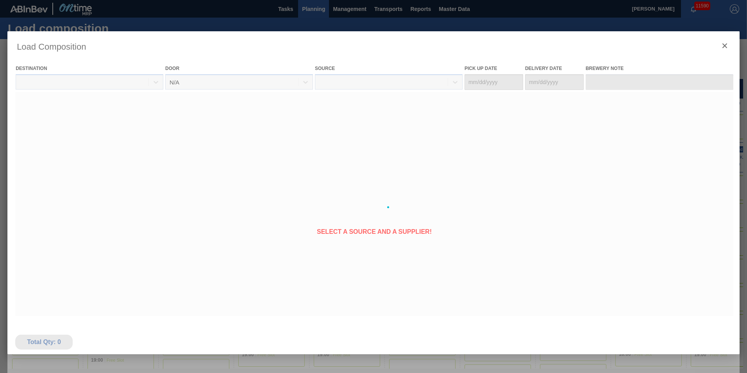
type Date "[DATE]"
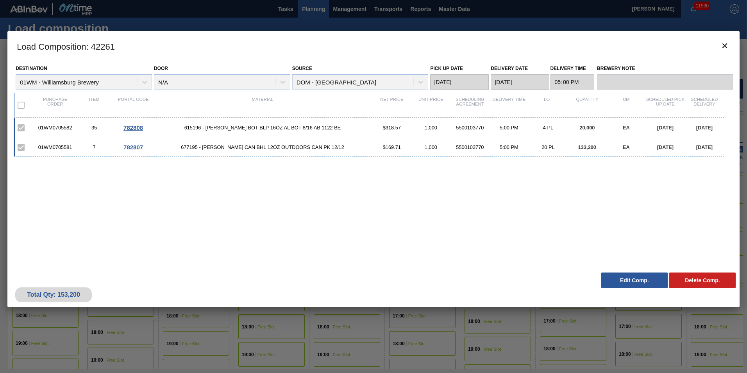
click at [640, 282] on button "Edit Comp." at bounding box center [634, 280] width 66 height 16
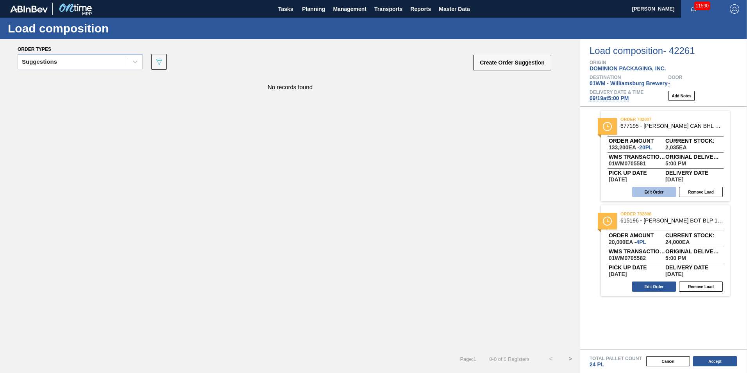
click at [656, 190] on button "Edit Order" at bounding box center [654, 192] width 44 height 10
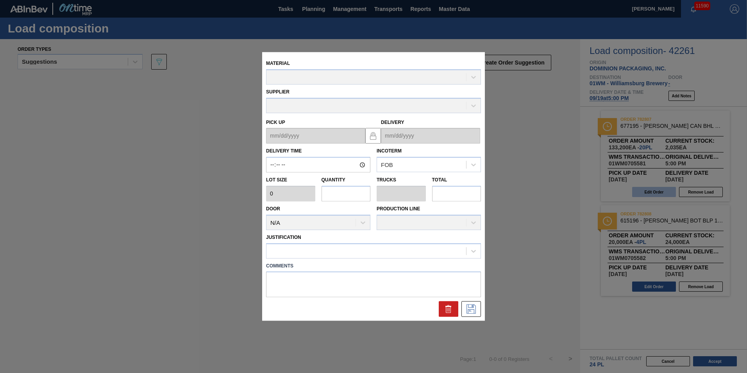
type input "17:00:00"
type input "6,660"
type input "20"
type input "0.769"
type input "133,200"
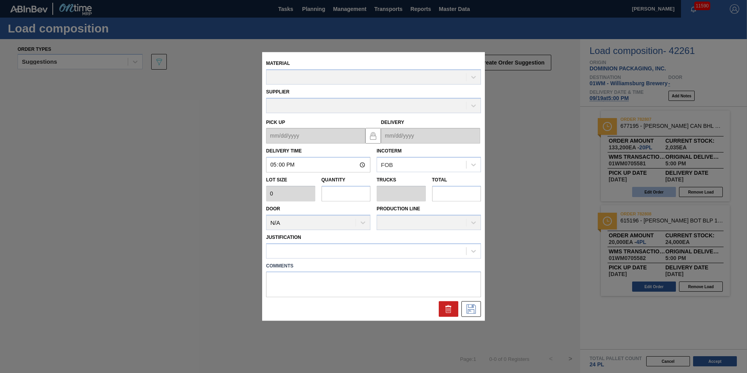
type textarea "T-20P"
type up "[DATE]"
type input "[DATE]"
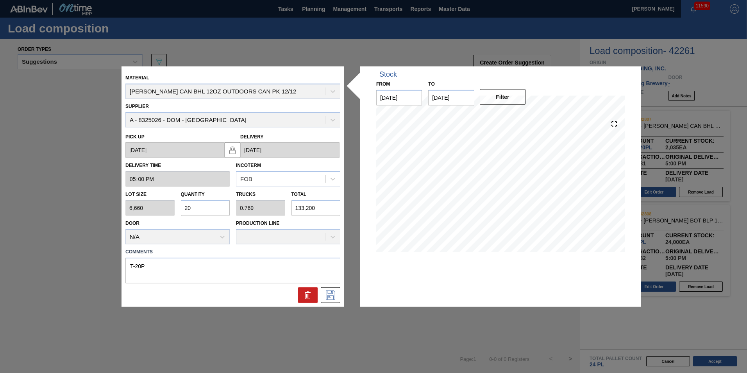
click at [161, 204] on div "Lot size 6,660 Quantity 20 Trucks 0.769 Total 133,200" at bounding box center [232, 201] width 221 height 29
type input "15"
type input "0.577"
type input "99,900"
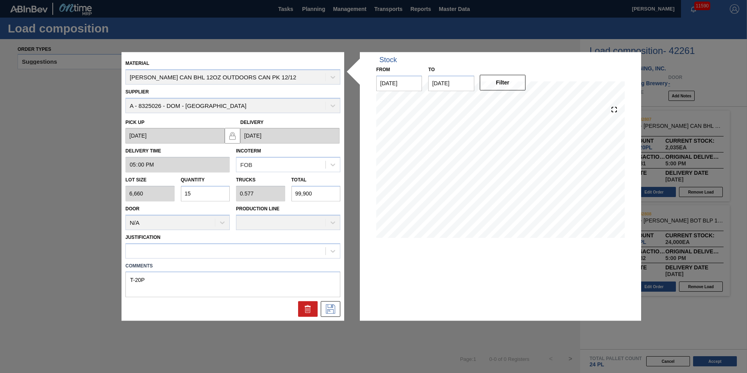
click at [201, 199] on input "15" at bounding box center [205, 194] width 49 height 16
type input "15"
click at [208, 249] on div at bounding box center [226, 250] width 200 height 11
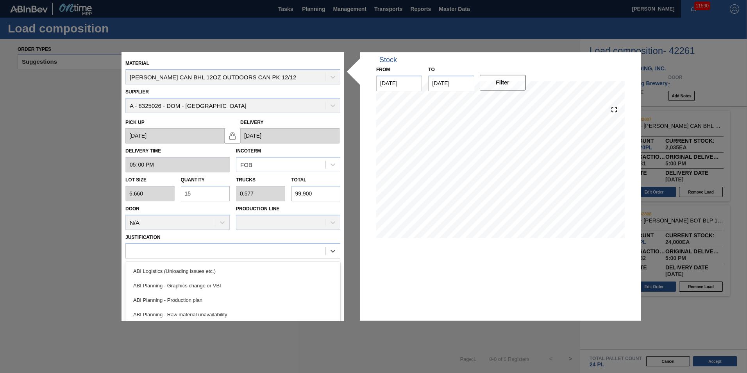
scroll to position [29, 0]
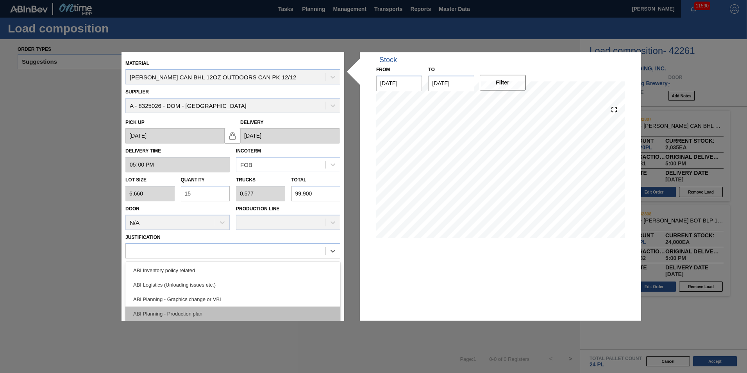
click at [220, 313] on div "ABI Planning - Production plan" at bounding box center [232, 313] width 215 height 14
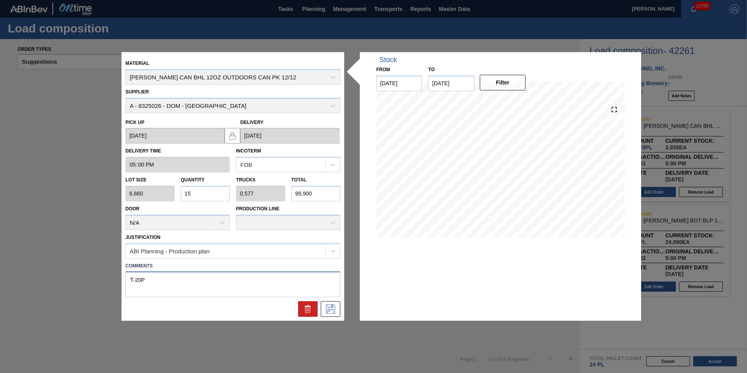
click at [142, 281] on textarea "T-20P" at bounding box center [232, 285] width 215 height 26
type textarea "T-15P"
click at [340, 311] on div at bounding box center [232, 309] width 221 height 16
click at [337, 308] on button at bounding box center [331, 309] width 20 height 16
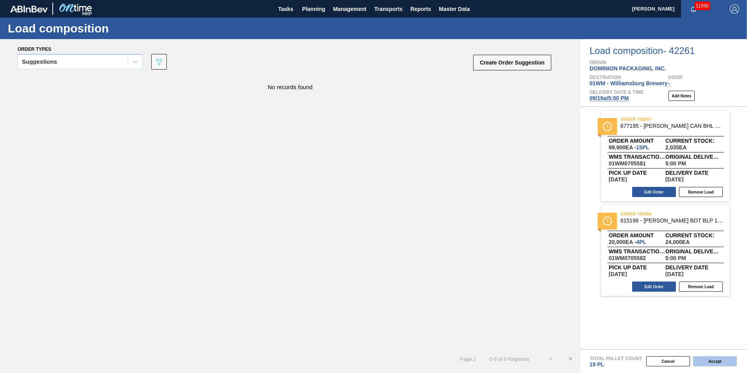
click at [706, 362] on button "Accept" at bounding box center [715, 361] width 44 height 10
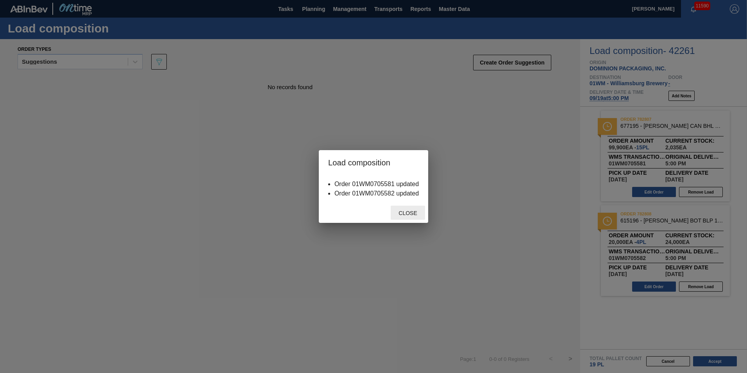
click at [397, 213] on span "Close" at bounding box center [407, 213] width 31 height 6
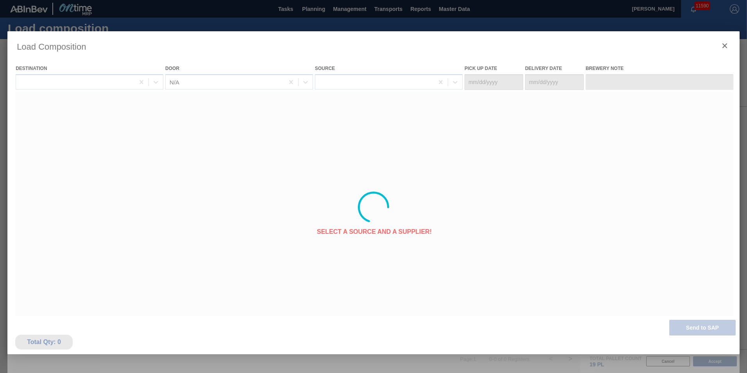
type Date "[DATE]"
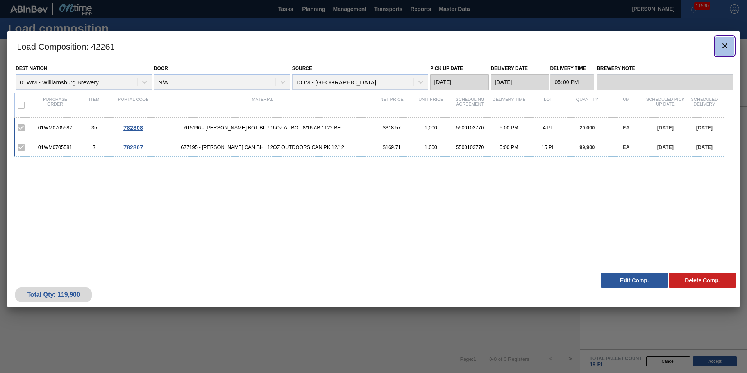
click at [722, 43] on icon "botão de ícone" at bounding box center [724, 45] width 9 height 9
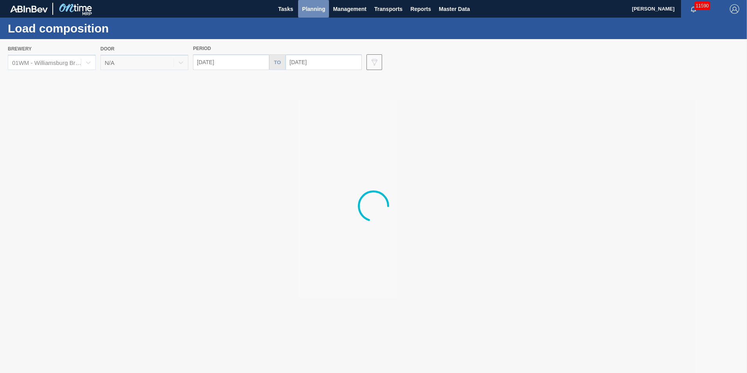
click at [312, 4] on span "Planning" at bounding box center [313, 8] width 23 height 9
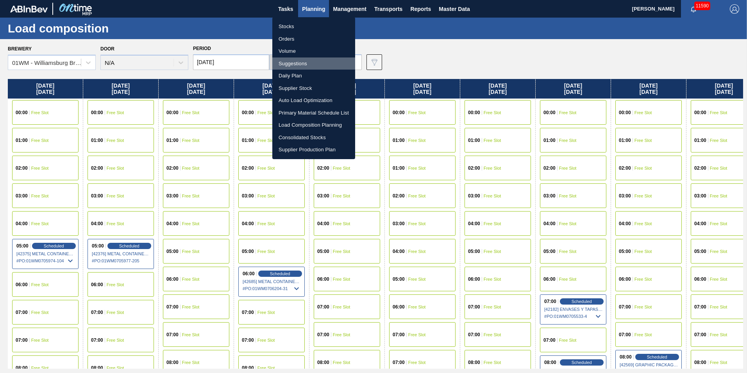
click at [297, 64] on li "Suggestions" at bounding box center [313, 63] width 83 height 13
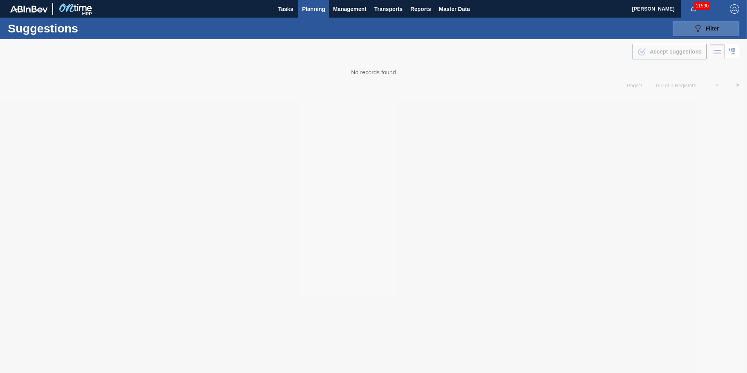
click at [710, 30] on span "Filter" at bounding box center [712, 28] width 13 height 6
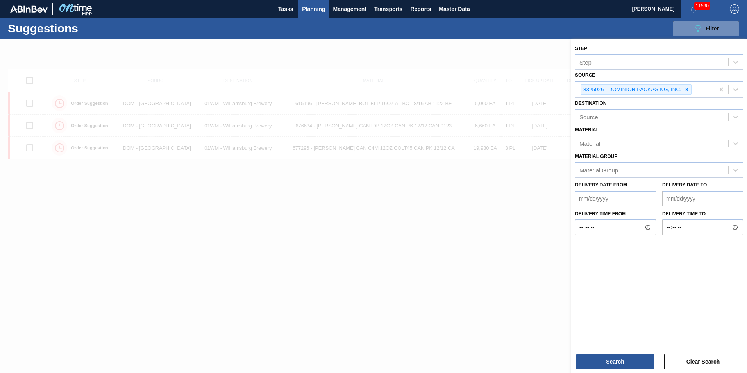
click at [415, 188] on div at bounding box center [373, 225] width 747 height 373
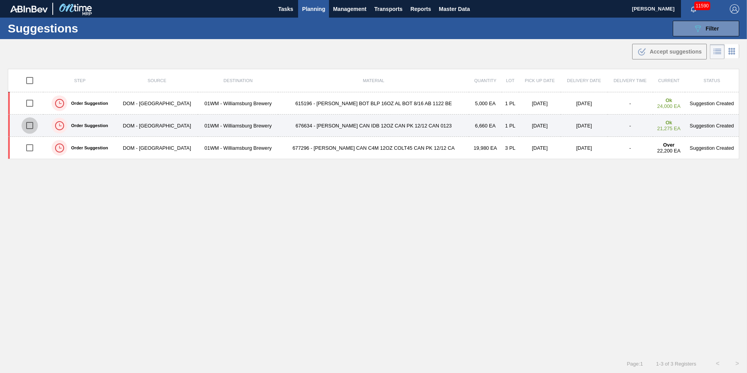
click at [30, 123] on input "checkbox" at bounding box center [29, 125] width 16 height 16
checkbox input "true"
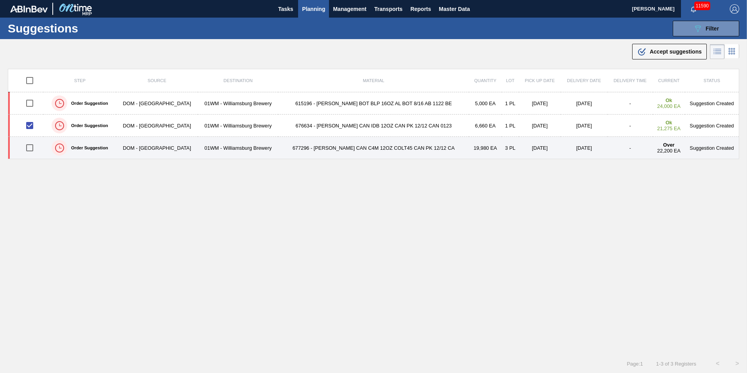
click at [36, 147] on input "checkbox" at bounding box center [29, 147] width 16 height 16
checkbox input "true"
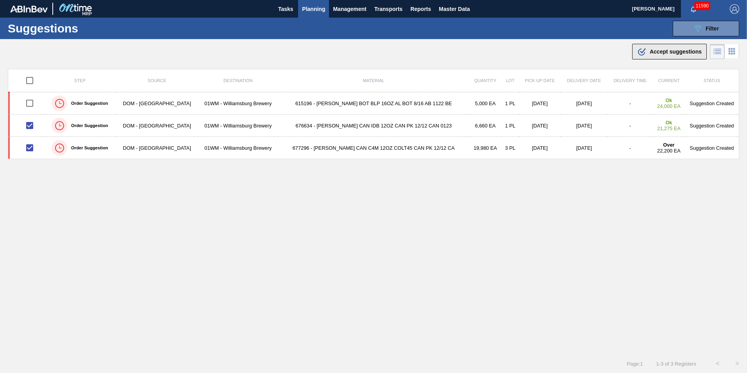
click at [652, 53] on span "Accept suggestions" at bounding box center [676, 51] width 52 height 6
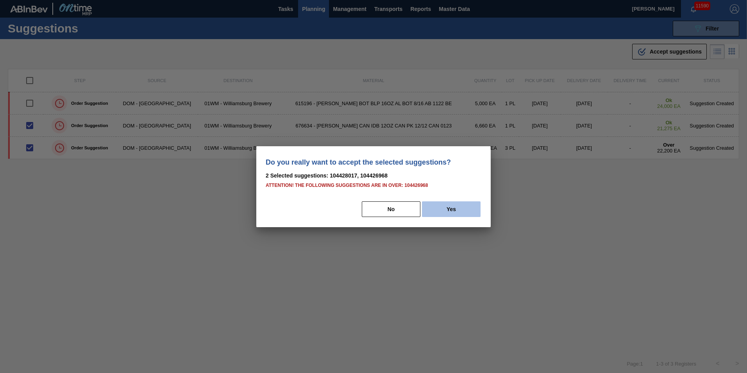
click at [455, 213] on button "Yes" at bounding box center [451, 209] width 59 height 16
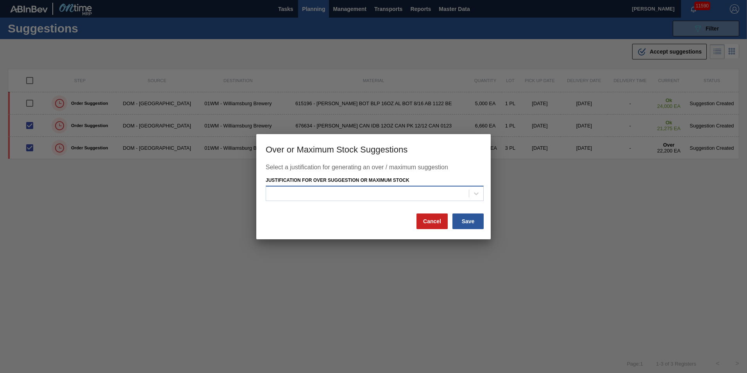
click at [443, 192] on div at bounding box center [367, 193] width 203 height 11
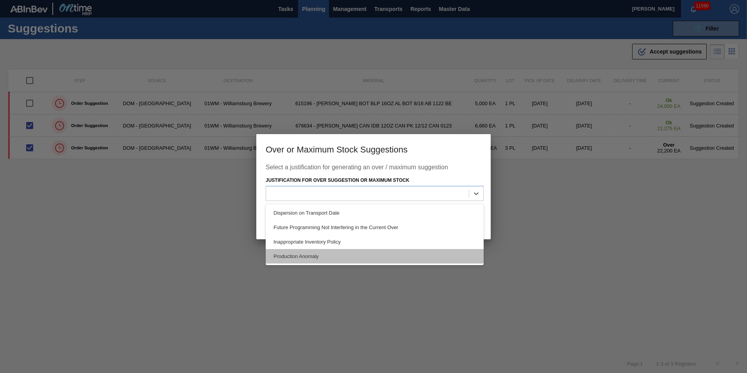
click at [420, 254] on div "Production Anomaly" at bounding box center [375, 256] width 218 height 14
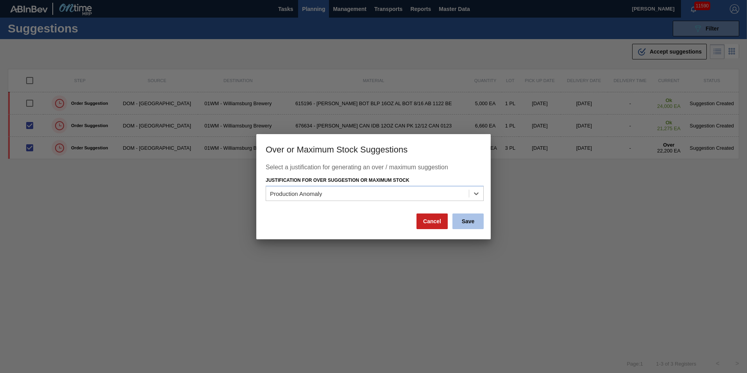
click at [465, 224] on button "Save" at bounding box center [467, 221] width 31 height 16
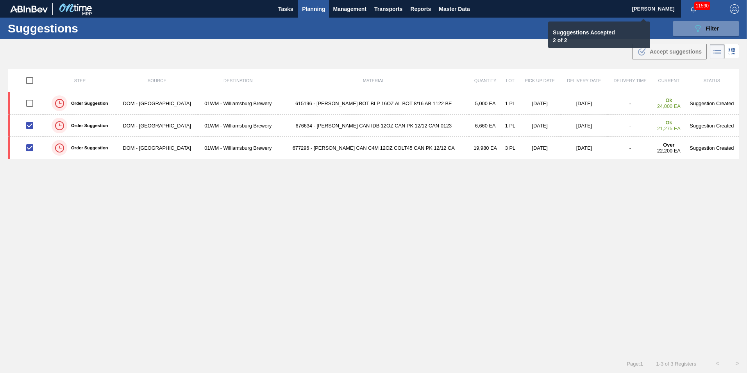
checkbox input "false"
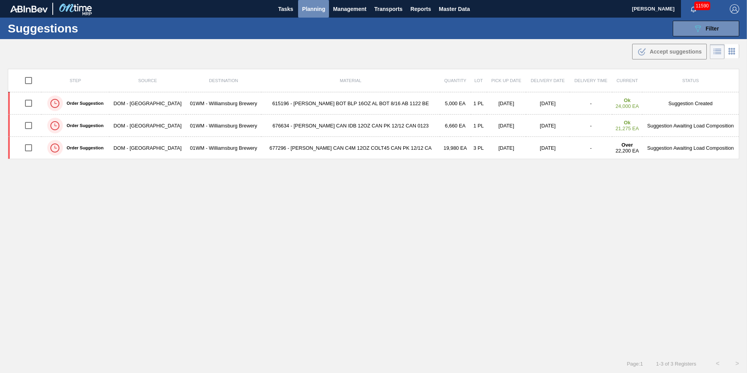
click at [315, 11] on span "Planning" at bounding box center [313, 8] width 23 height 9
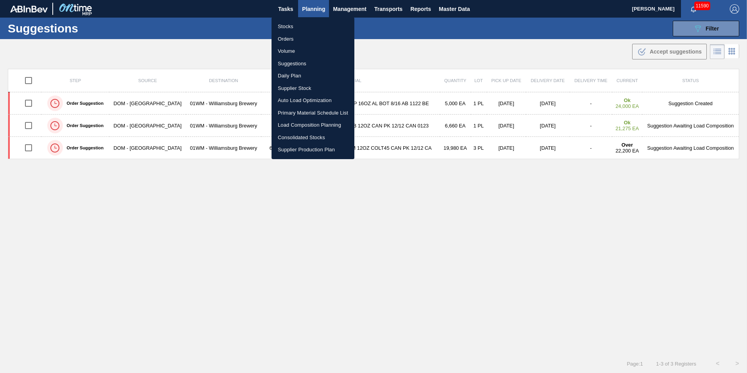
click at [320, 123] on li "Load Composition Planning" at bounding box center [313, 125] width 83 height 13
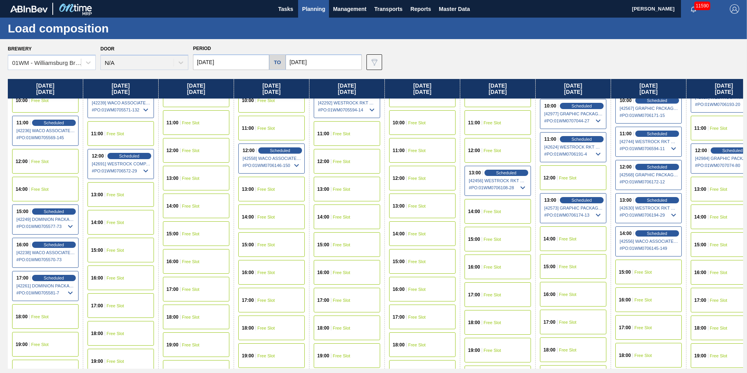
scroll to position [352, 0]
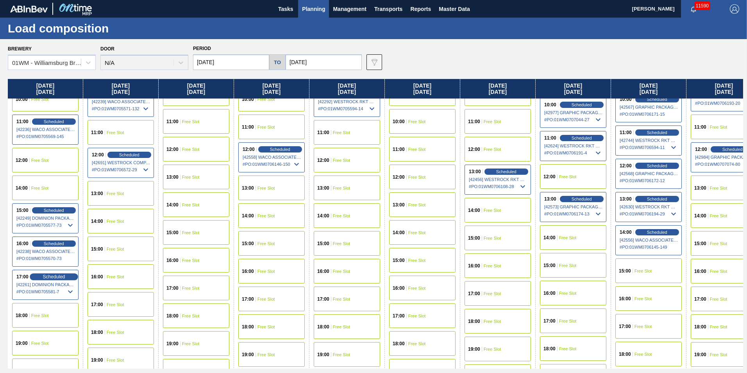
click at [58, 276] on span "Scheduled" at bounding box center [54, 276] width 22 height 5
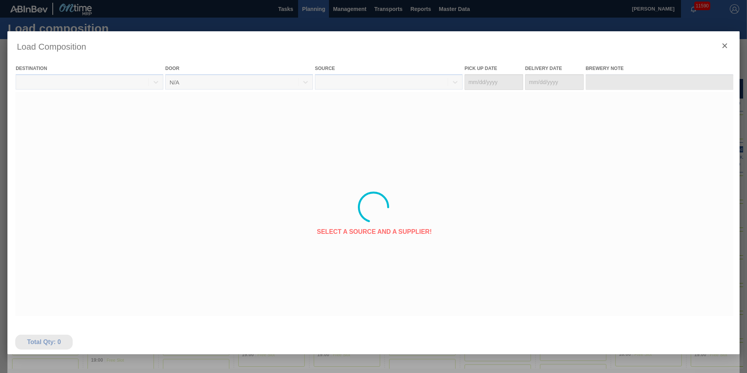
type Date "[DATE]"
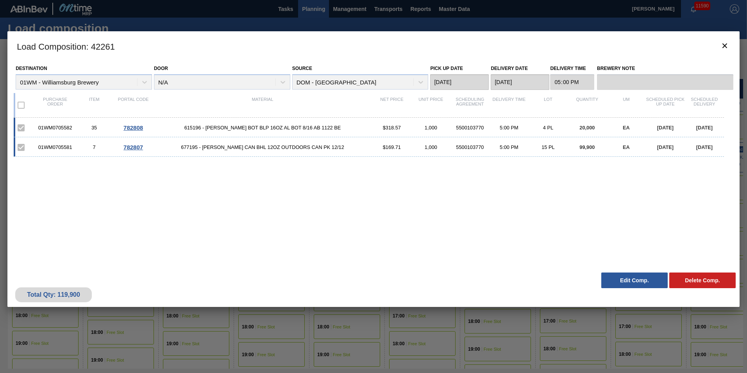
click at [631, 284] on button "Edit Comp." at bounding box center [634, 280] width 66 height 16
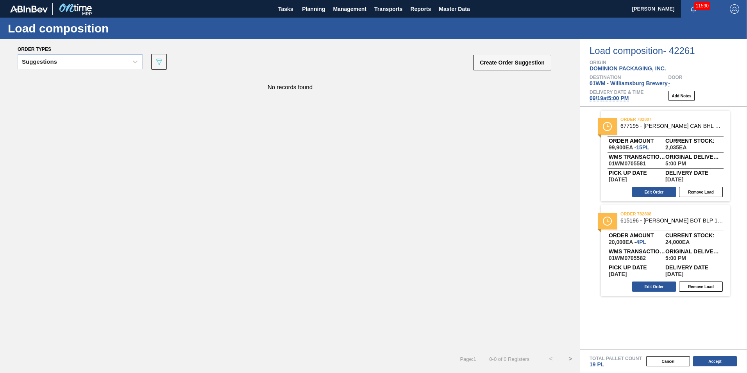
click at [34, 70] on div "Suggestions" at bounding box center [80, 64] width 125 height 20
click at [39, 64] on div "Suggestions" at bounding box center [39, 61] width 35 height 5
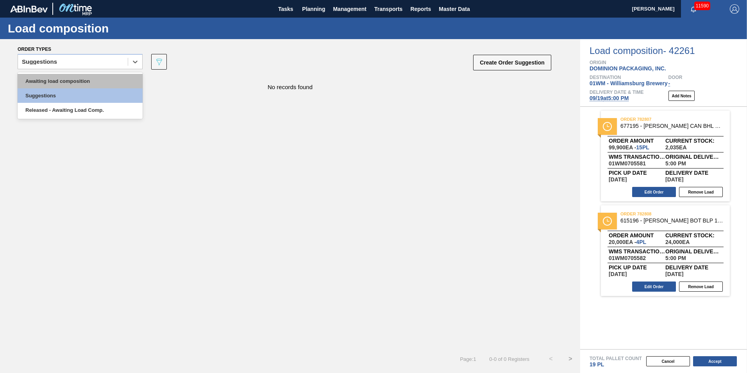
click at [48, 85] on div "Awaiting load composition" at bounding box center [80, 81] width 125 height 14
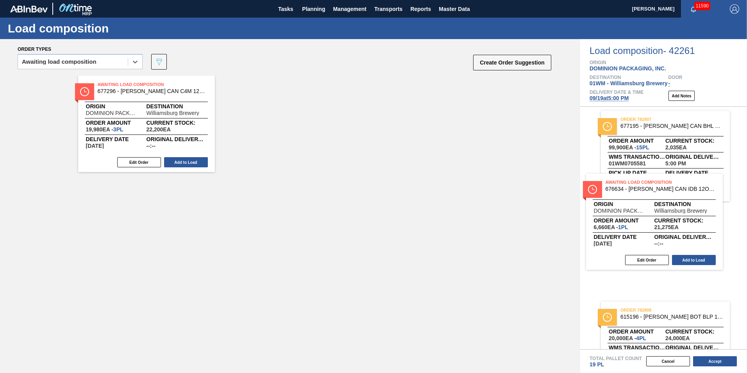
drag, startPoint x: 284, startPoint y: 130, endPoint x: 638, endPoint y: 225, distance: 366.9
click at [651, 229] on div "Order types option Awaiting load composition, selected. Select is focused ,type…" at bounding box center [373, 206] width 747 height 334
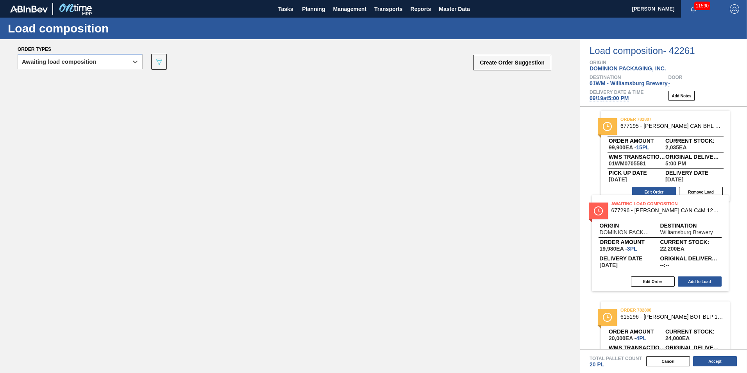
drag, startPoint x: 218, startPoint y: 136, endPoint x: 619, endPoint y: 229, distance: 411.7
click at [619, 229] on div "Order types option Awaiting load composition, selected. Select is focused ,type…" at bounding box center [373, 206] width 747 height 334
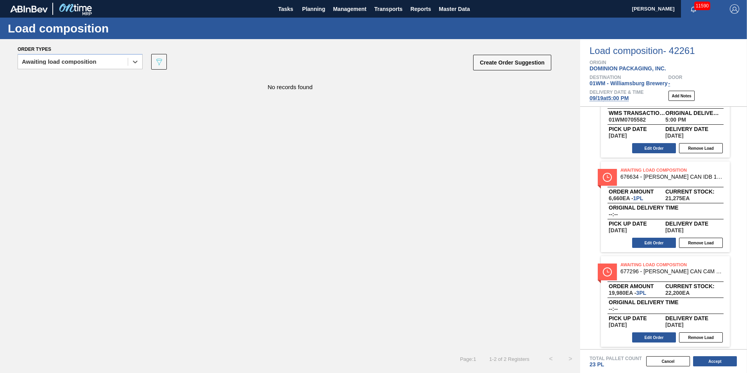
scroll to position [140, 0]
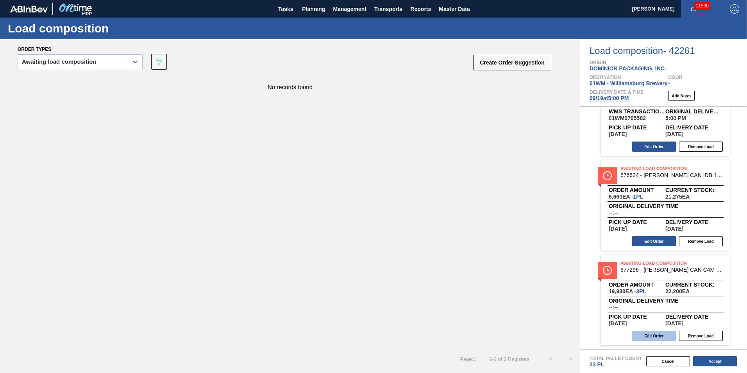
click at [645, 333] on button "Edit Order" at bounding box center [654, 336] width 44 height 10
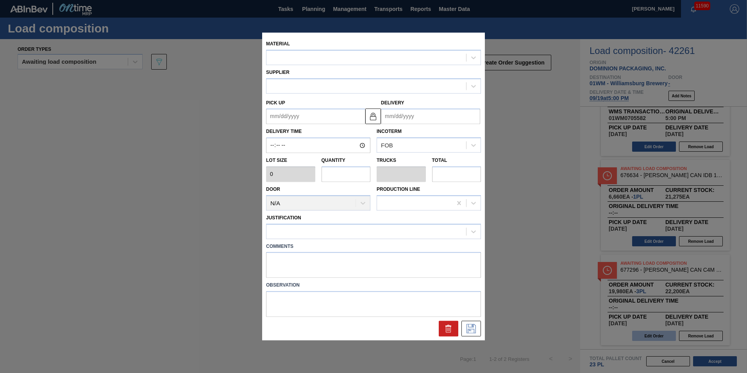
type input "6,660"
type input "3"
type input "0.115"
type input "19,980"
type up "[DATE]"
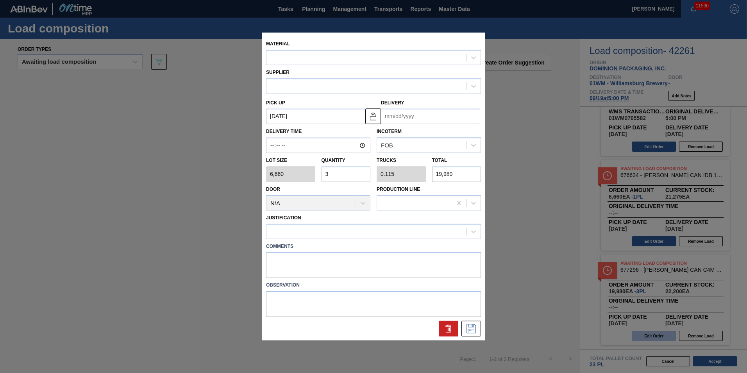
type input "[DATE]"
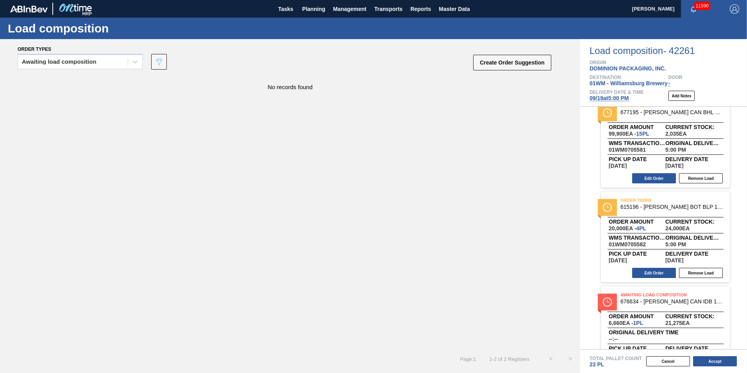
scroll to position [0, 0]
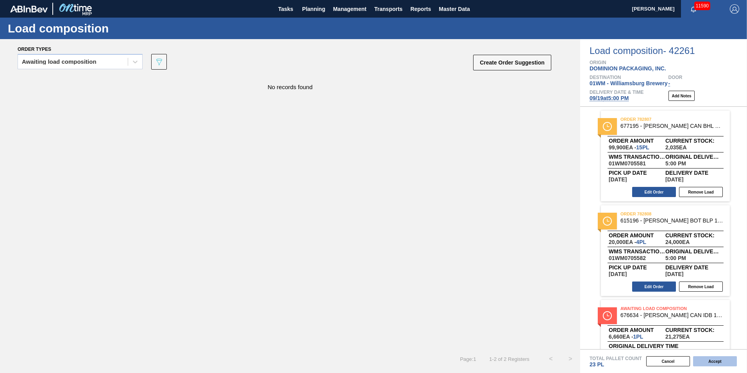
click at [710, 361] on button "Accept" at bounding box center [715, 361] width 44 height 10
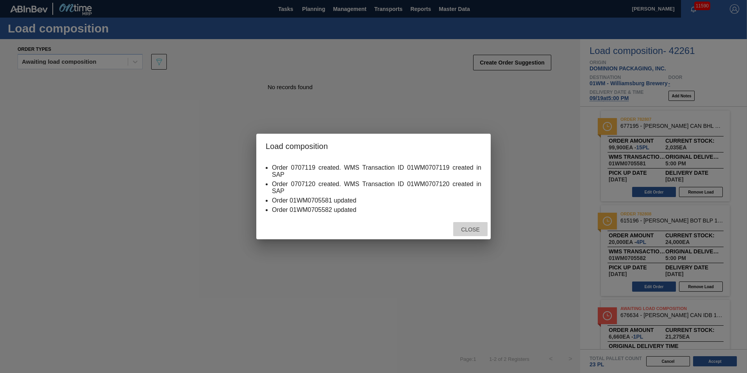
drag, startPoint x: 472, startPoint y: 232, endPoint x: 469, endPoint y: 239, distance: 7.7
click at [469, 239] on div "Load composition Order 0707119 created. WMS Transaction ID 01WM0707119 created …" at bounding box center [373, 186] width 747 height 373
click at [466, 226] on span "Close" at bounding box center [470, 229] width 31 height 6
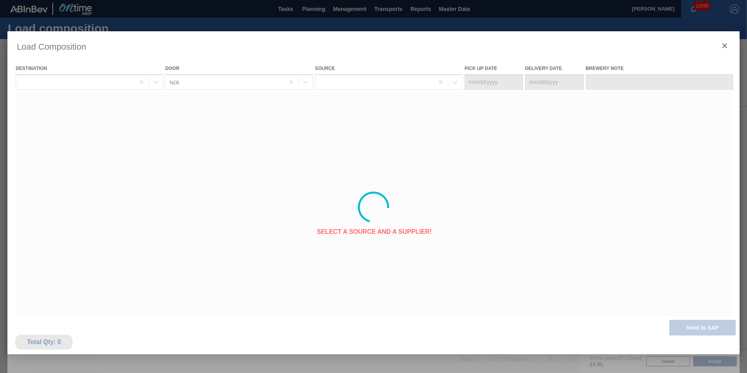
type Date "[DATE]"
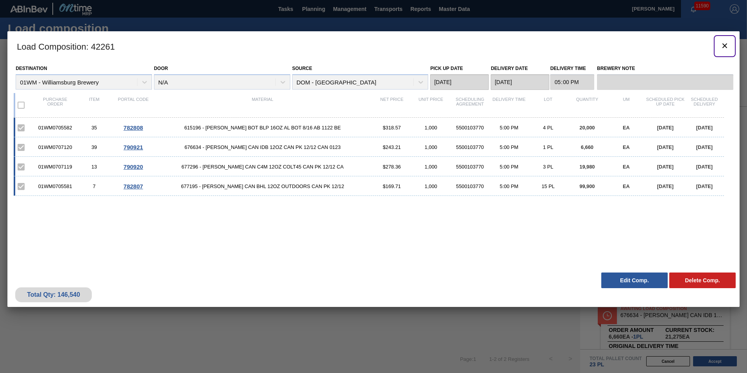
click at [726, 46] on icon "botão de ícone" at bounding box center [724, 45] width 9 height 9
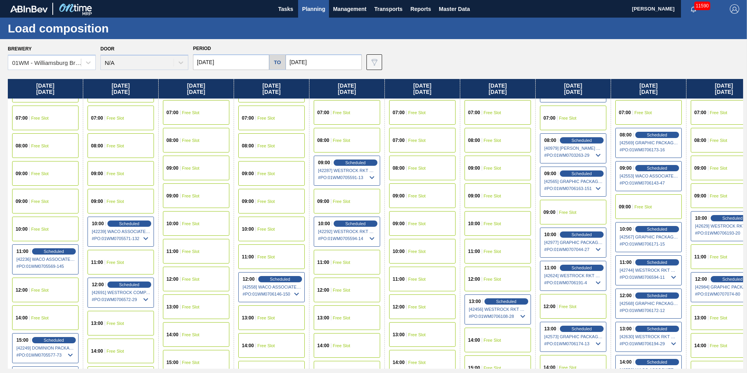
scroll to position [195, 0]
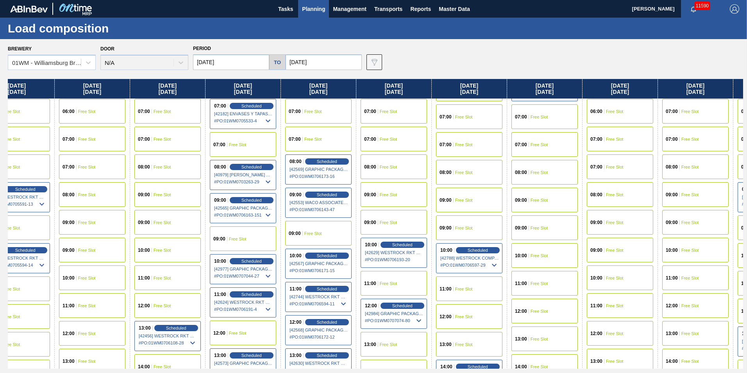
drag, startPoint x: 719, startPoint y: 91, endPoint x: 384, endPoint y: 112, distance: 335.5
click at [384, 112] on div "[DATE] 00:00 Free Slot 01:00 Free Slot 02:00 Free Slot 03:00 Free Slot 04:00 Fr…" at bounding box center [375, 224] width 735 height 290
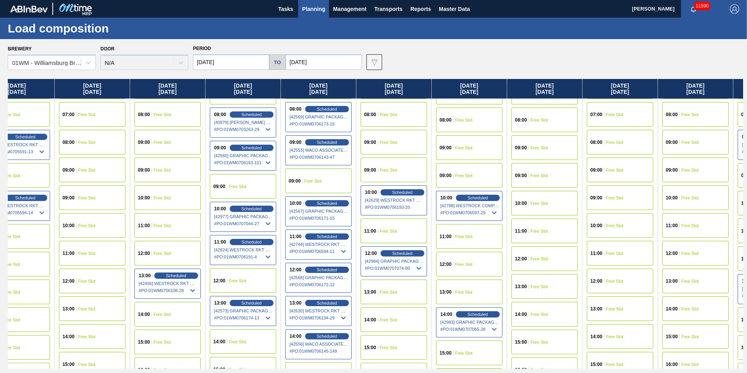
scroll to position [234, 330]
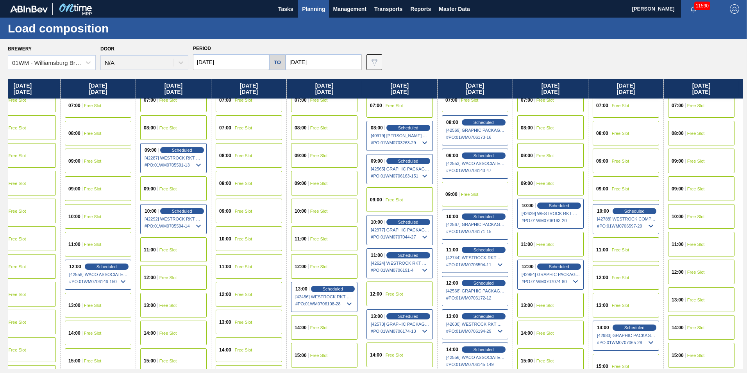
drag, startPoint x: 205, startPoint y: 308, endPoint x: 159, endPoint y: 302, distance: 46.0
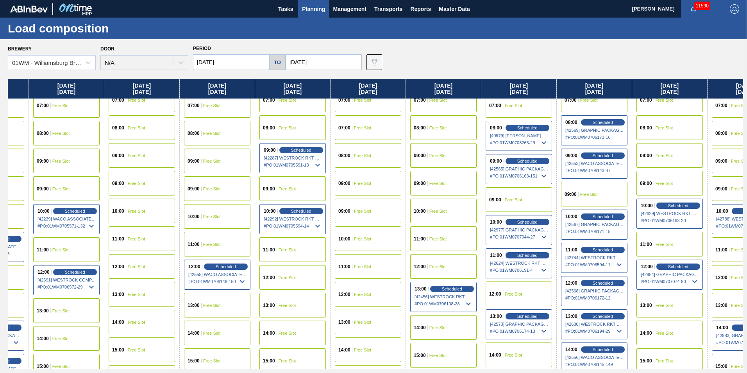
scroll to position [234, 0]
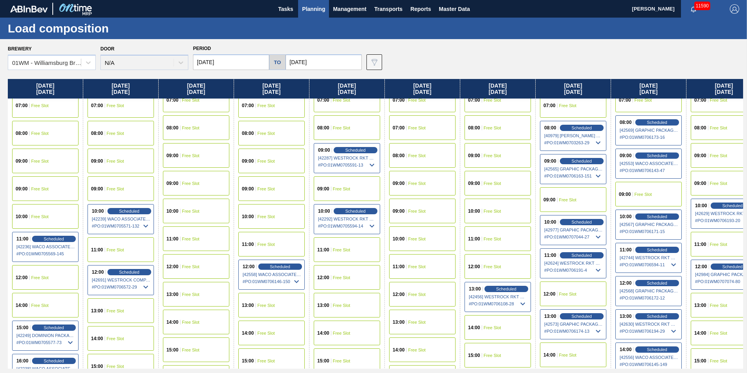
drag, startPoint x: 393, startPoint y: 311, endPoint x: 345, endPoint y: 306, distance: 47.9
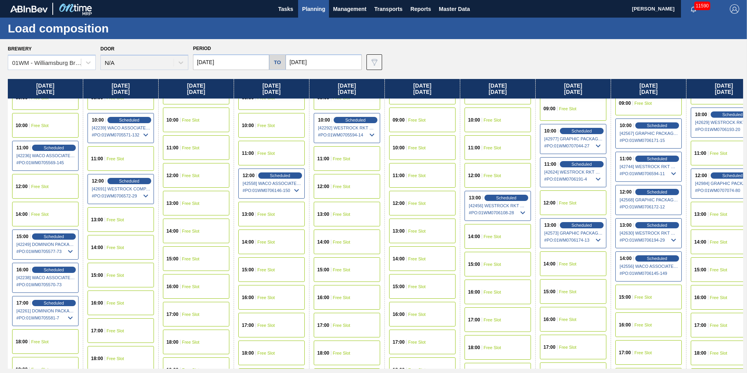
scroll to position [313, 0]
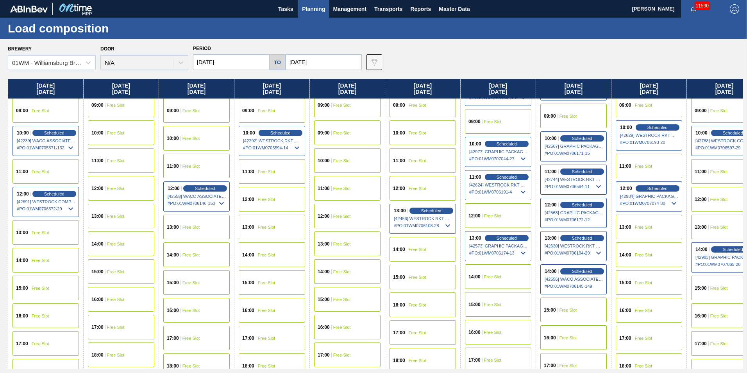
drag, startPoint x: 655, startPoint y: 87, endPoint x: 579, endPoint y: 104, distance: 77.9
click at [579, 104] on div "[DATE] 00:00 Free Slot 01:00 Free Slot 02:00 Free Slot 03:00 Free Slot 04:00 Fr…" at bounding box center [375, 224] width 735 height 290
